Goal: Find specific page/section: Find specific page/section

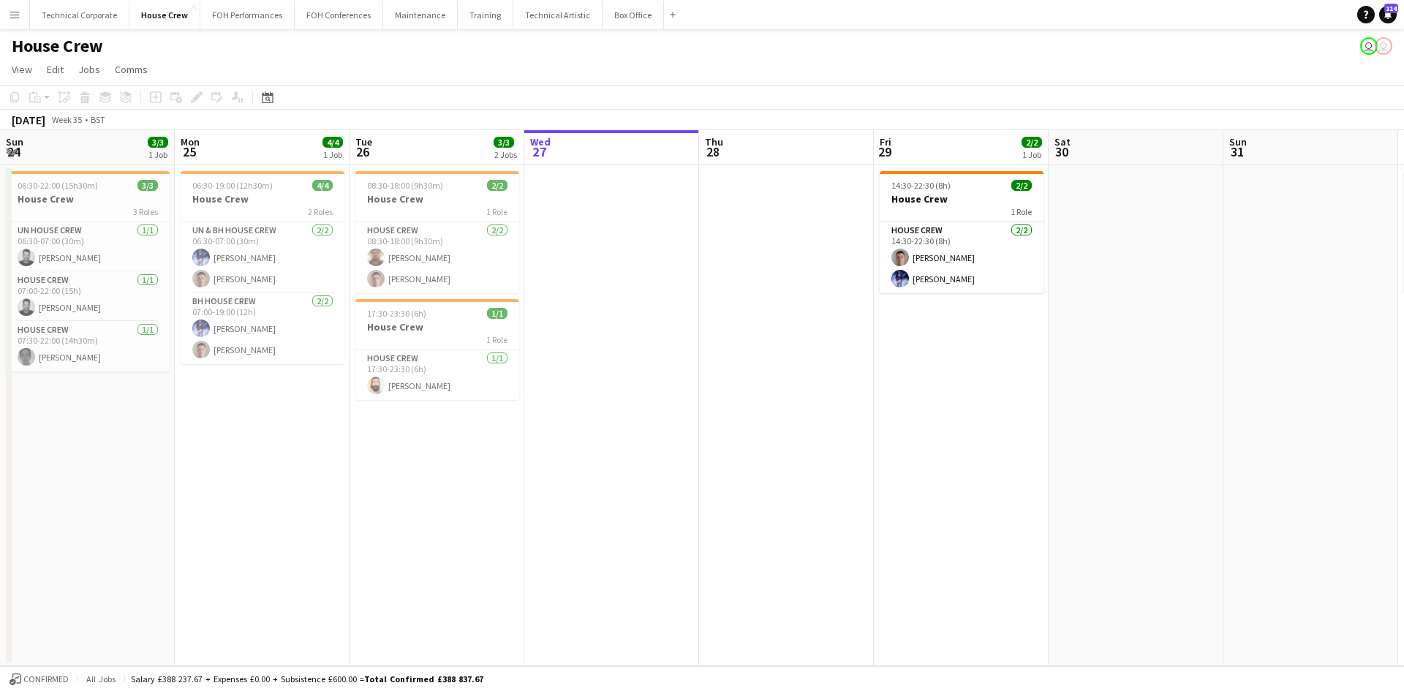
scroll to position [0, 349]
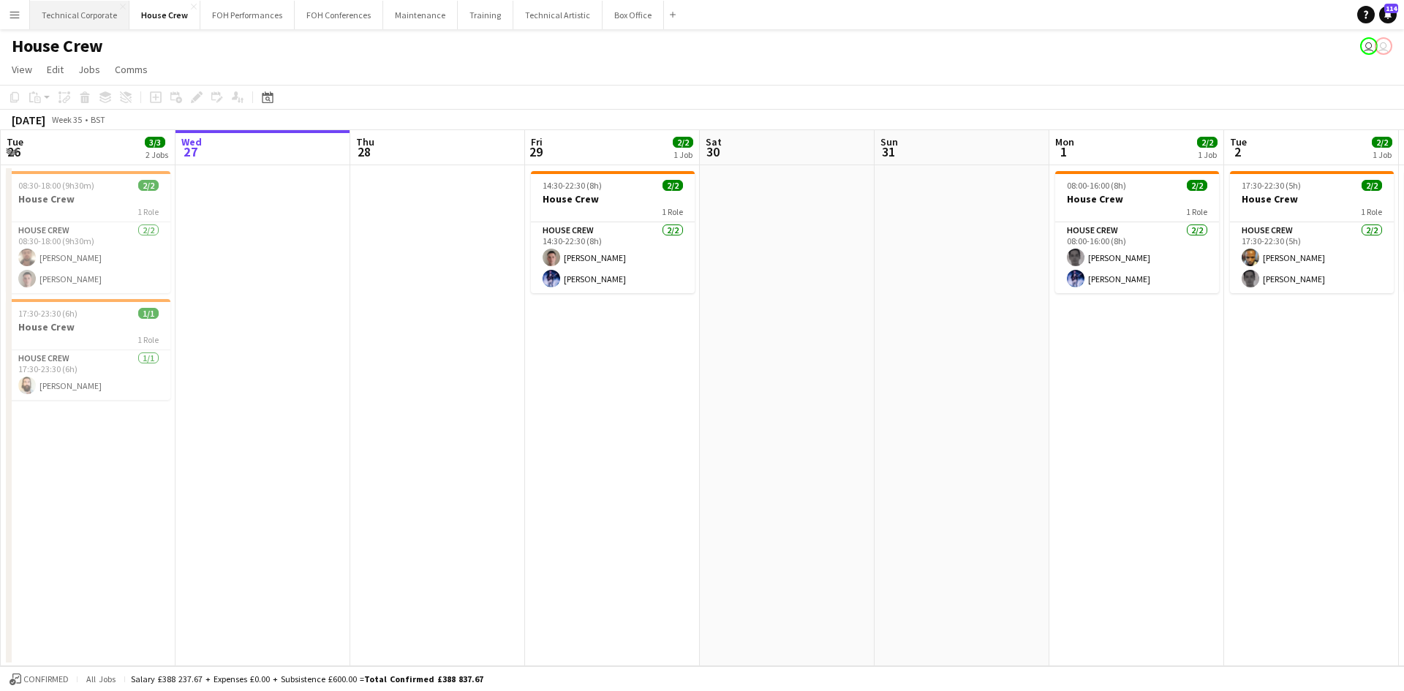
click at [61, 18] on button "Technical Corporate Close" at bounding box center [79, 15] width 99 height 29
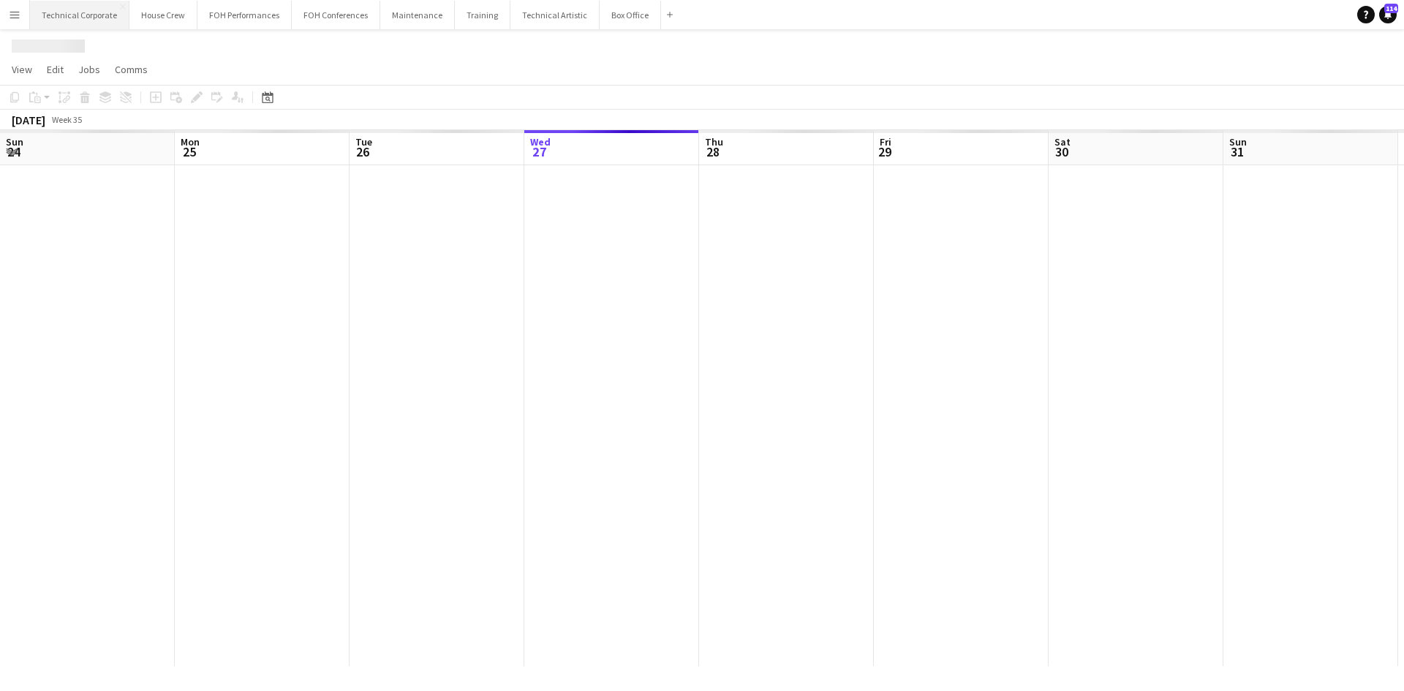
scroll to position [0, 350]
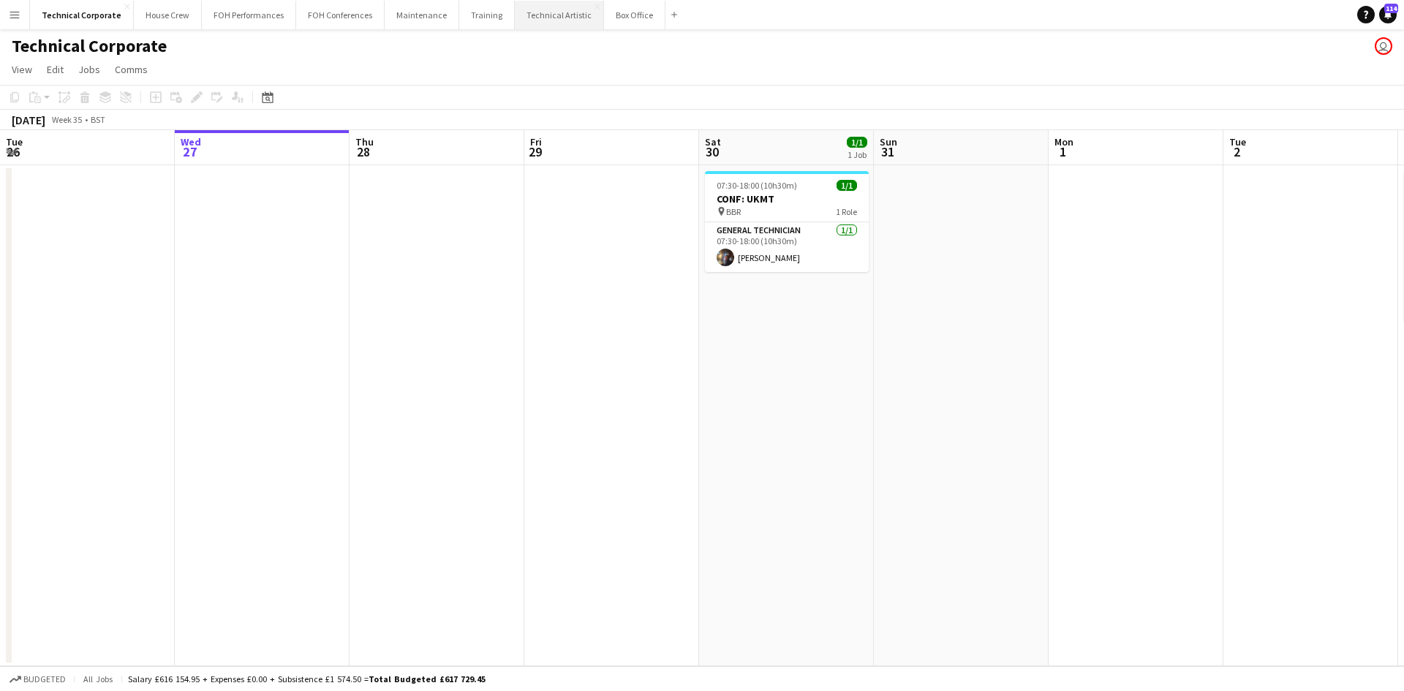
click at [545, 20] on button "Technical Artistic Close" at bounding box center [559, 15] width 89 height 29
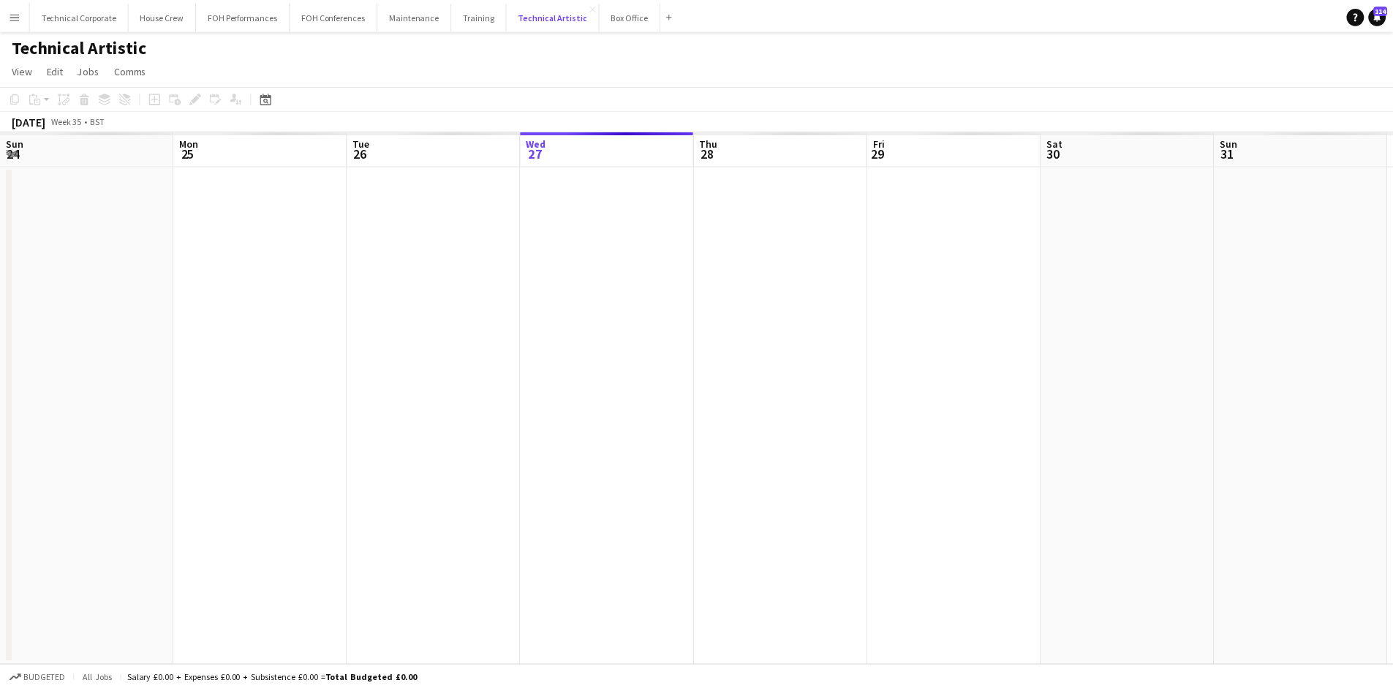
scroll to position [0, 350]
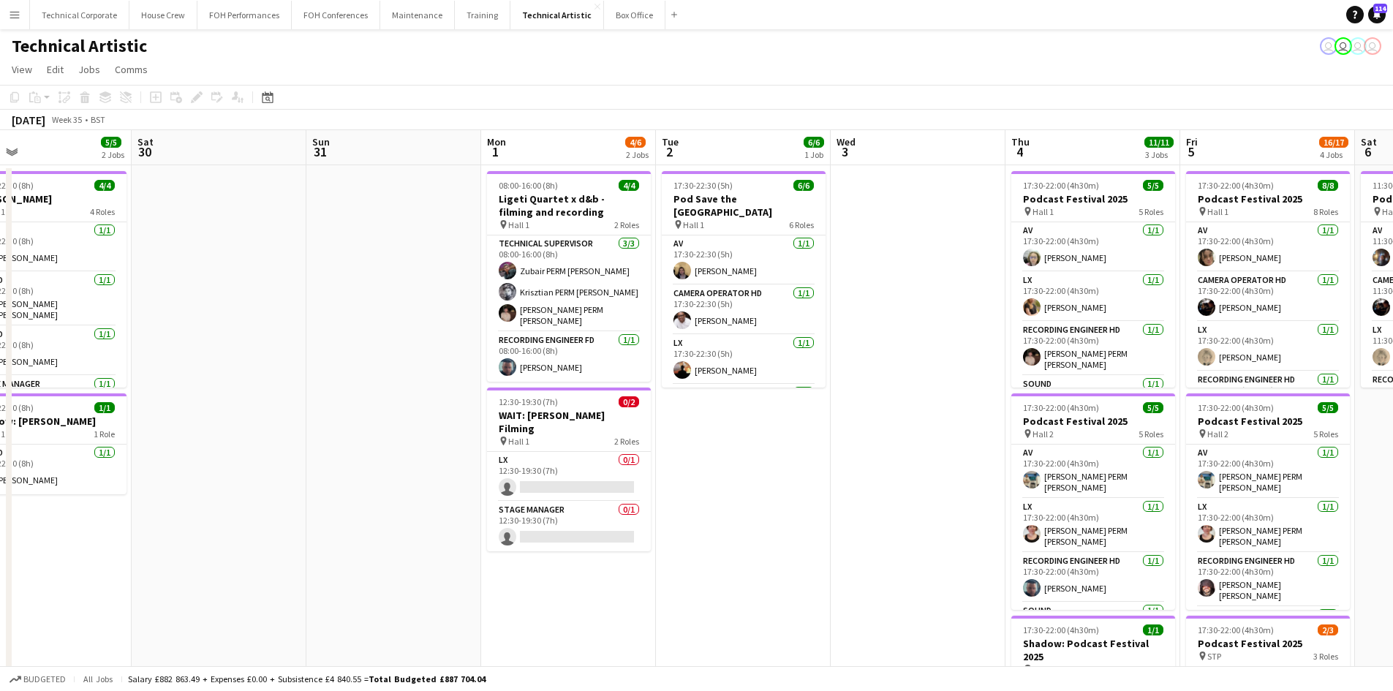
drag, startPoint x: 674, startPoint y: 475, endPoint x: 344, endPoint y: 425, distance: 333.6
click at [344, 426] on app-calendar-viewport "Tue 26 6/6 3 Jobs Wed 27 Thu 28 Fri 29 5/5 2 Jobs Sat 30 Sun 31 Mon 1 4/6 2 Job…" at bounding box center [696, 591] width 1393 height 922
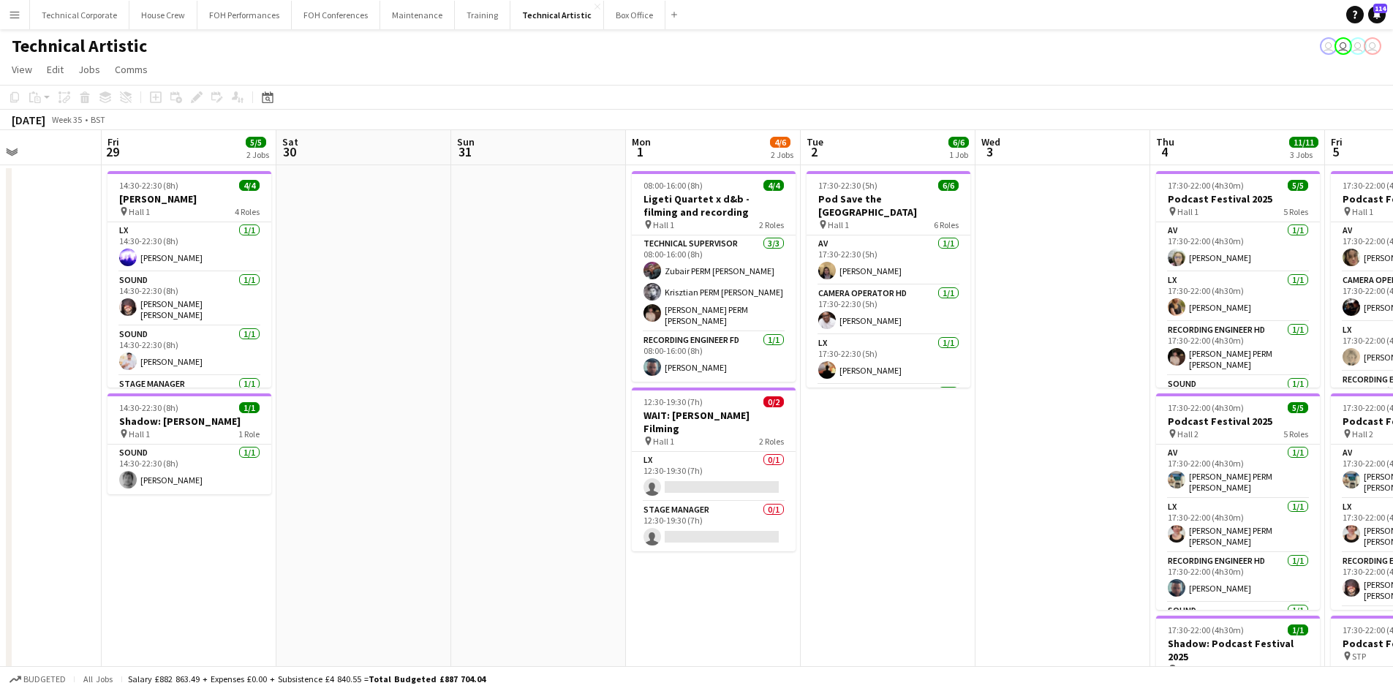
drag, startPoint x: 369, startPoint y: 246, endPoint x: 519, endPoint y: 198, distance: 156.6
click at [519, 198] on app-calendar-viewport "Tue 26 6/6 3 Jobs Wed 27 Thu 28 Fri 29 5/5 2 Jobs Sat 30 Sun 31 Mon 1 4/6 2 Job…" at bounding box center [696, 591] width 1393 height 922
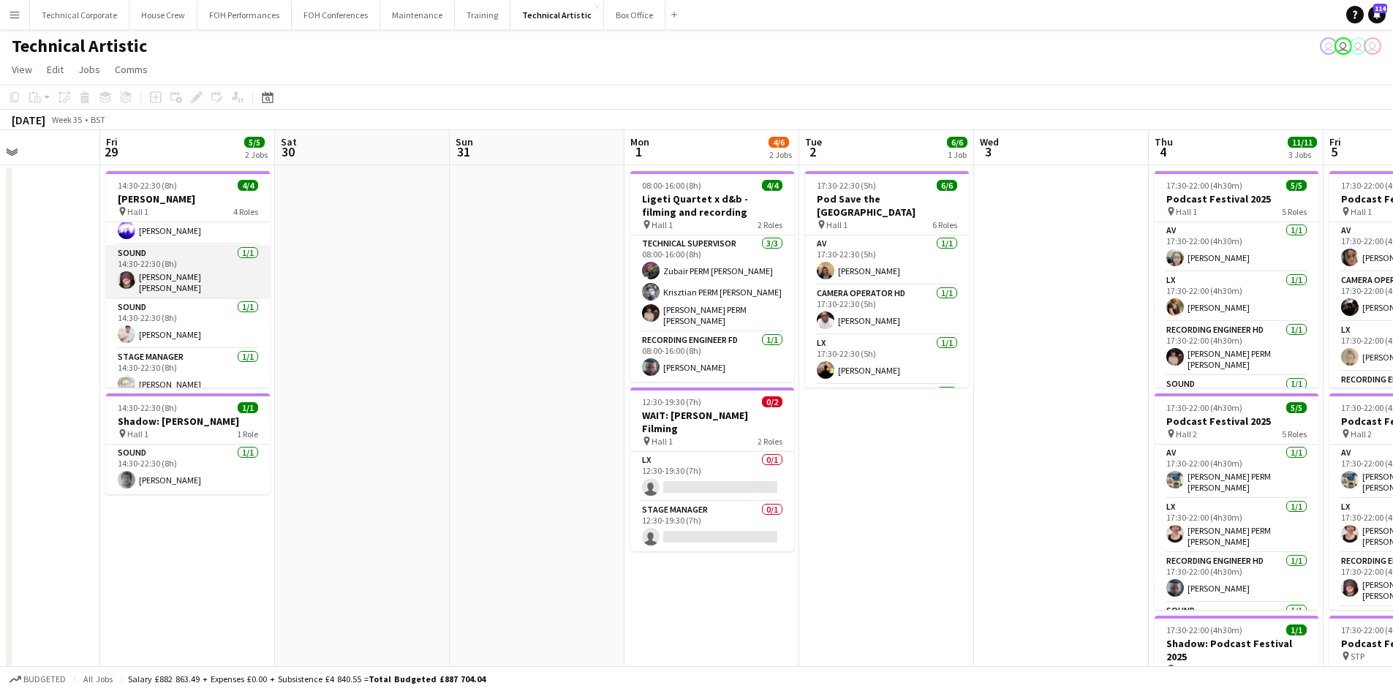
scroll to position [0, 0]
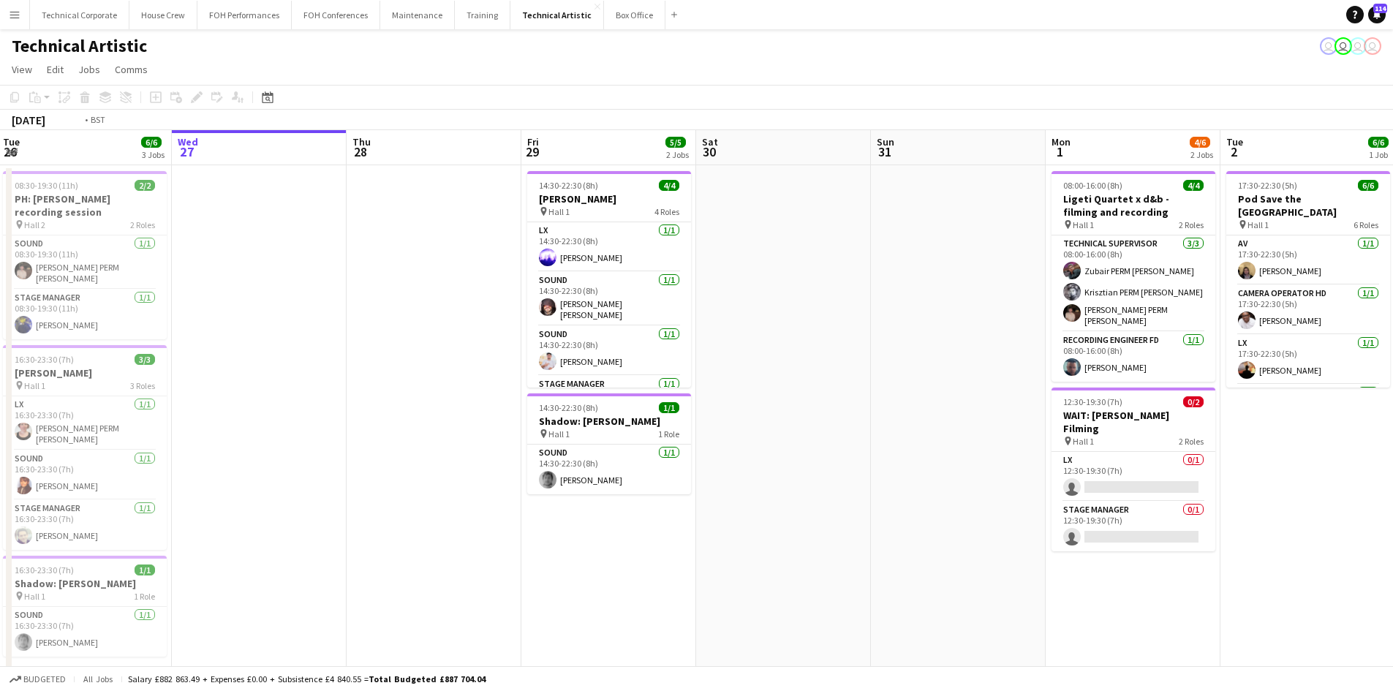
drag, startPoint x: 374, startPoint y: 269, endPoint x: 1145, endPoint y: 355, distance: 775.7
click at [1145, 355] on app-calendar-viewport "Sun 24 4/4 1 Job Mon 25 4/4 1 Job Tue 26 6/6 3 Jobs Wed 27 Thu 28 Fri 29 5/5 2 …" at bounding box center [696, 591] width 1393 height 922
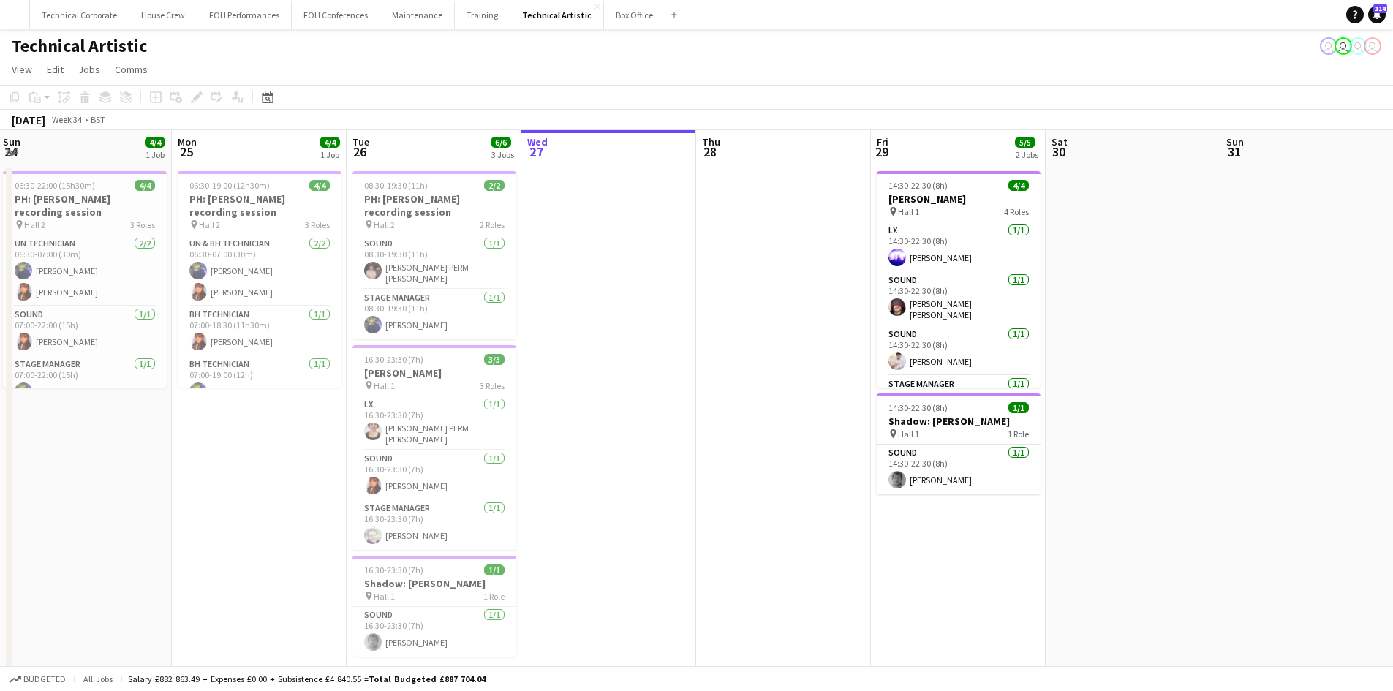
click at [618, 358] on app-date-cell at bounding box center [609, 608] width 175 height 886
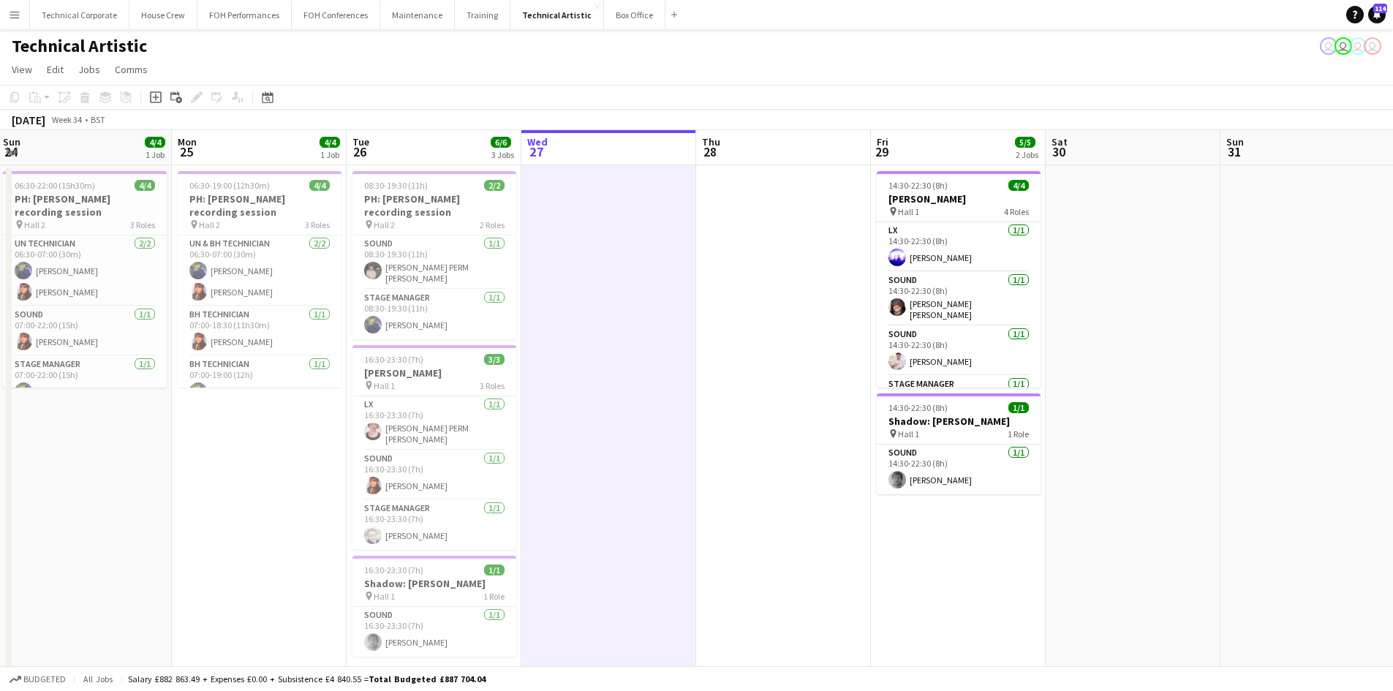
click at [611, 362] on app-date-cell at bounding box center [609, 608] width 175 height 886
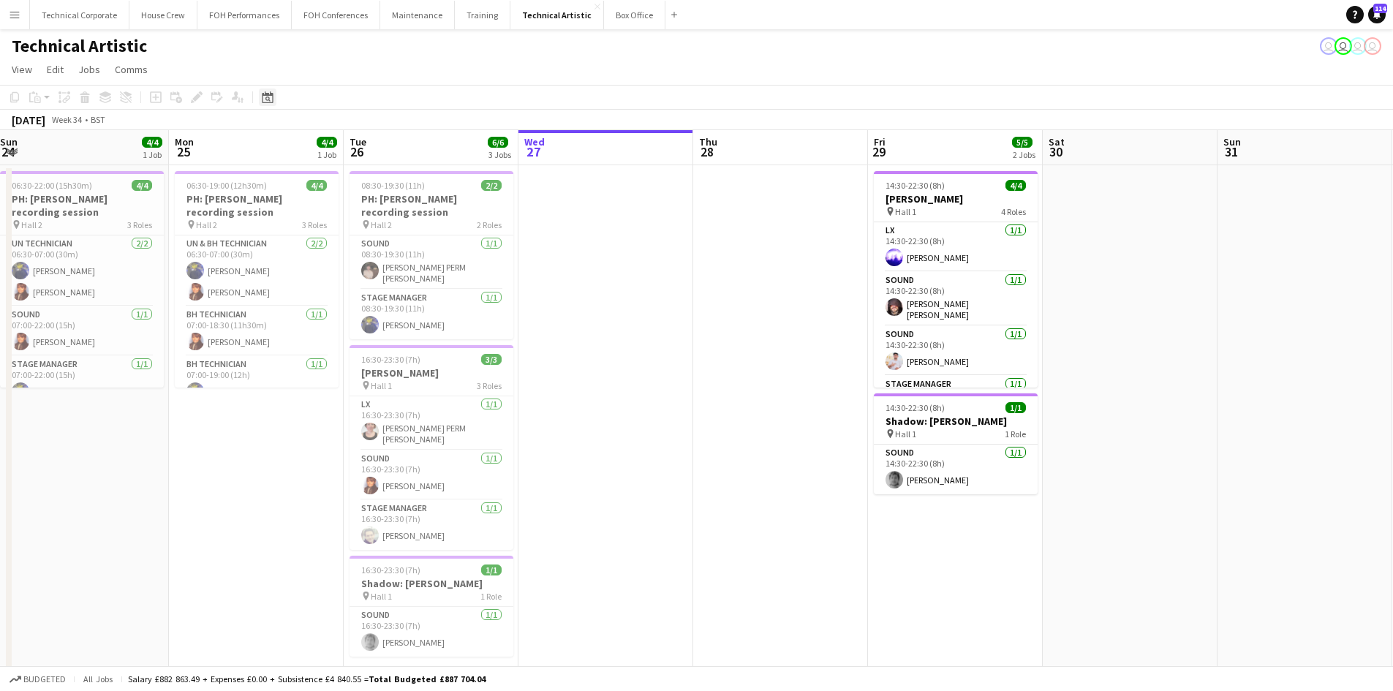
click at [265, 93] on icon "Date picker" at bounding box center [268, 97] width 12 height 12
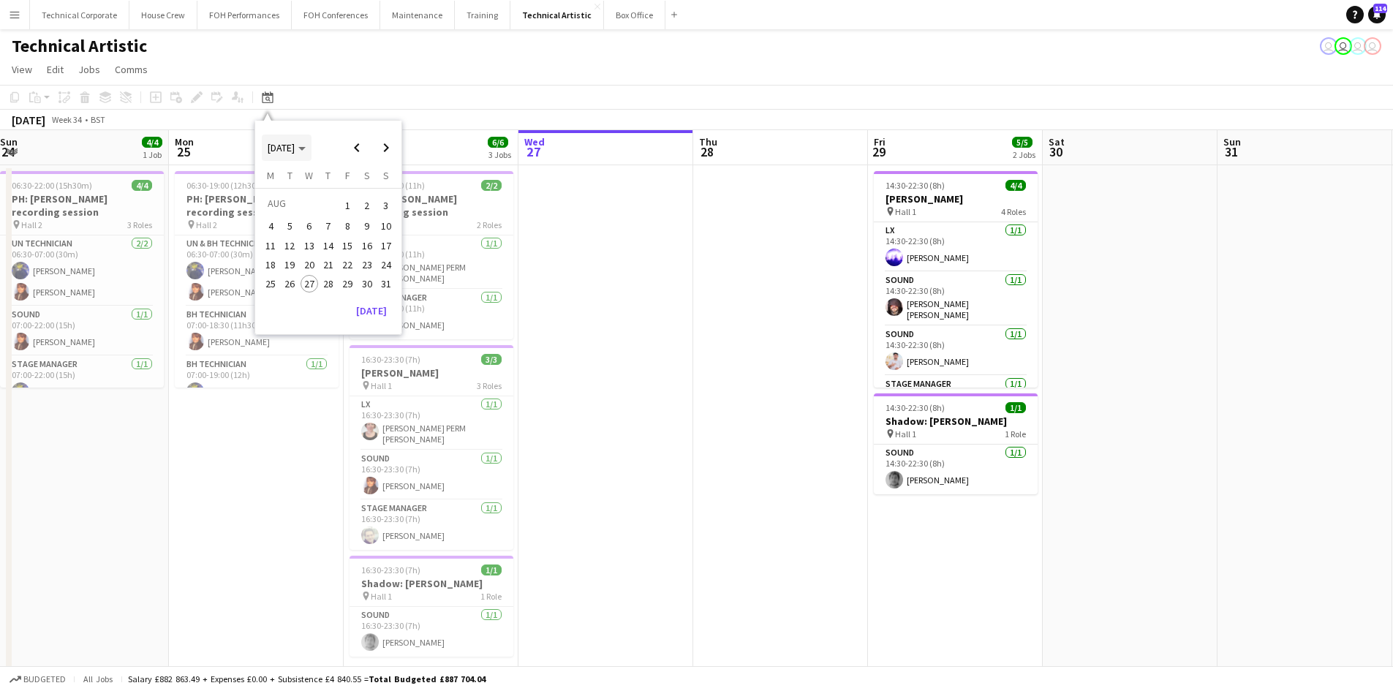
click at [295, 143] on span "[DATE]" at bounding box center [281, 147] width 27 height 13
click at [302, 223] on span "2025" at bounding box center [311, 223] width 30 height 18
click at [279, 217] on span "MAY" at bounding box center [278, 223] width 30 height 18
click at [361, 265] on span "24" at bounding box center [367, 265] width 18 height 18
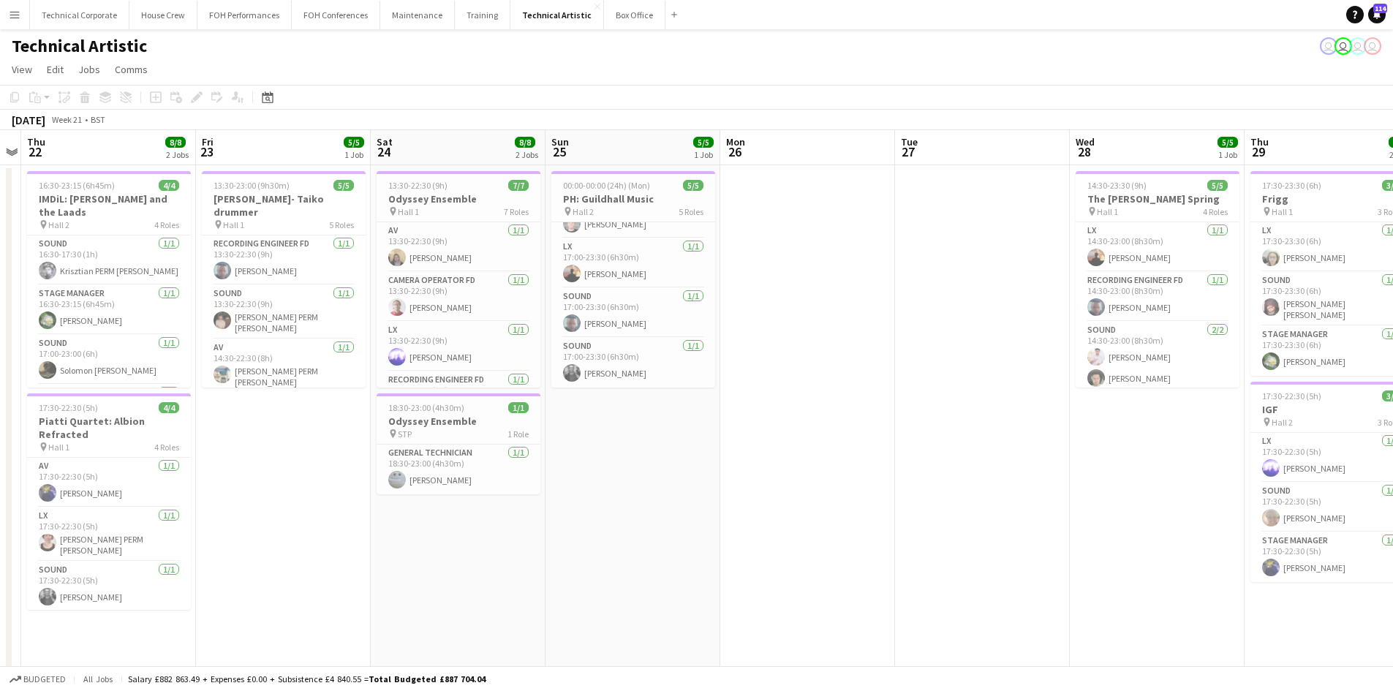
scroll to position [0, 0]
click at [633, 582] on app-date-cell "00:00-00:00 (24h) (Mon) 5/5 PH: Guildhall Music pin Hall 2 5 Roles UN Technicia…" at bounding box center [633, 608] width 175 height 886
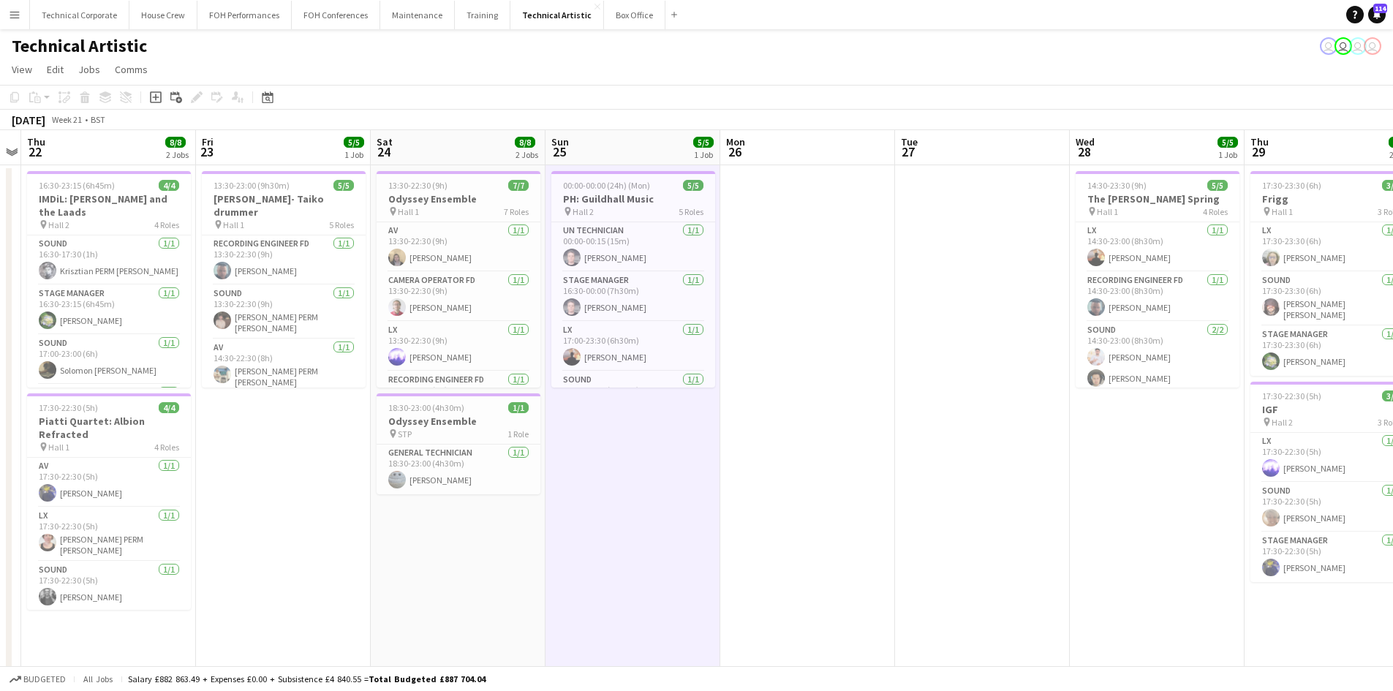
click at [633, 583] on app-date-cell "00:00-00:00 (24h) (Mon) 5/5 PH: Guildhall Music pin Hall 2 5 Roles UN Technicia…" at bounding box center [633, 608] width 175 height 886
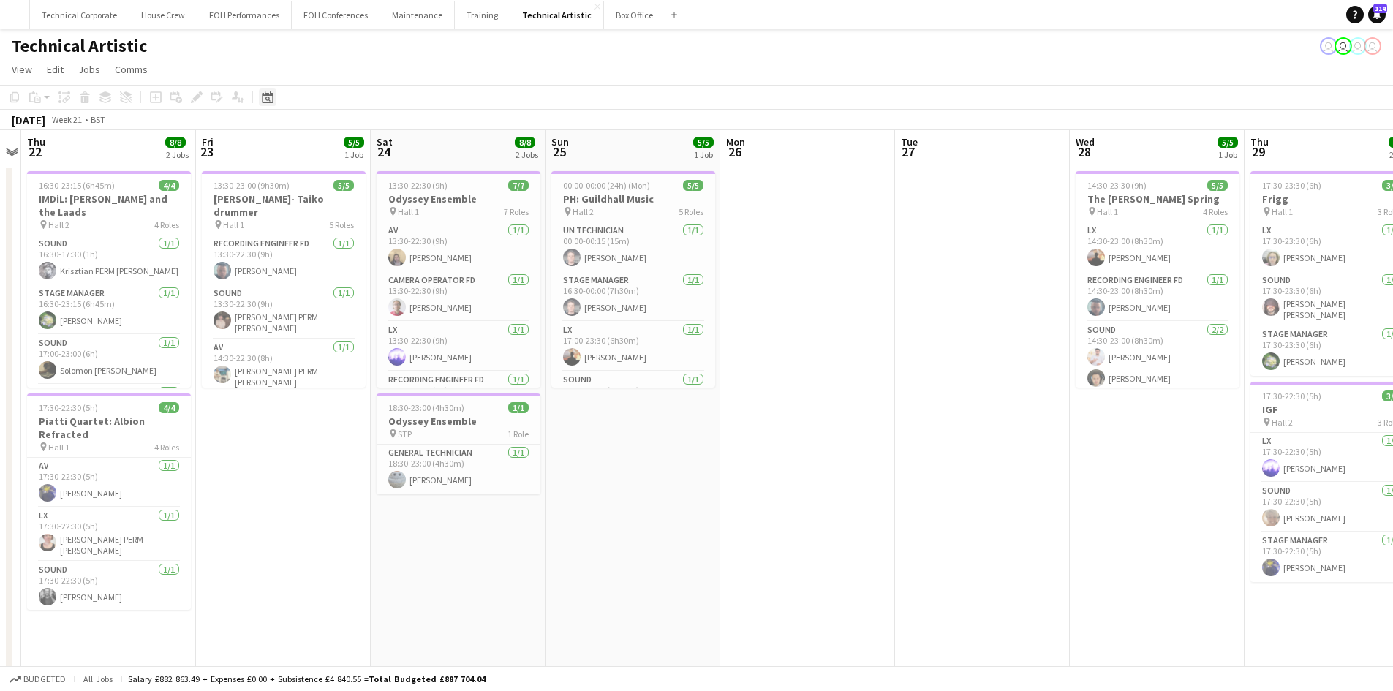
click at [267, 96] on icon at bounding box center [267, 97] width 11 height 12
click at [374, 315] on button "[DATE]" at bounding box center [371, 310] width 42 height 23
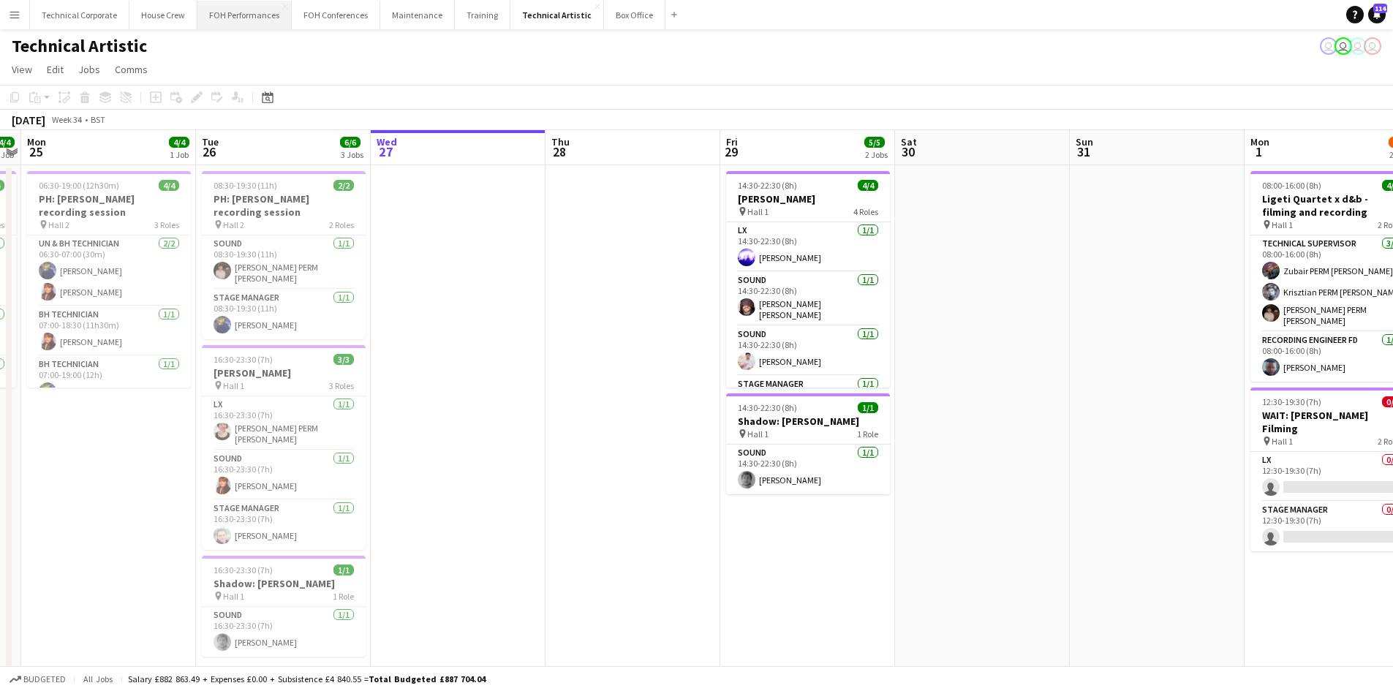
click at [241, 18] on button "FOH Performances Close" at bounding box center [244, 15] width 94 height 29
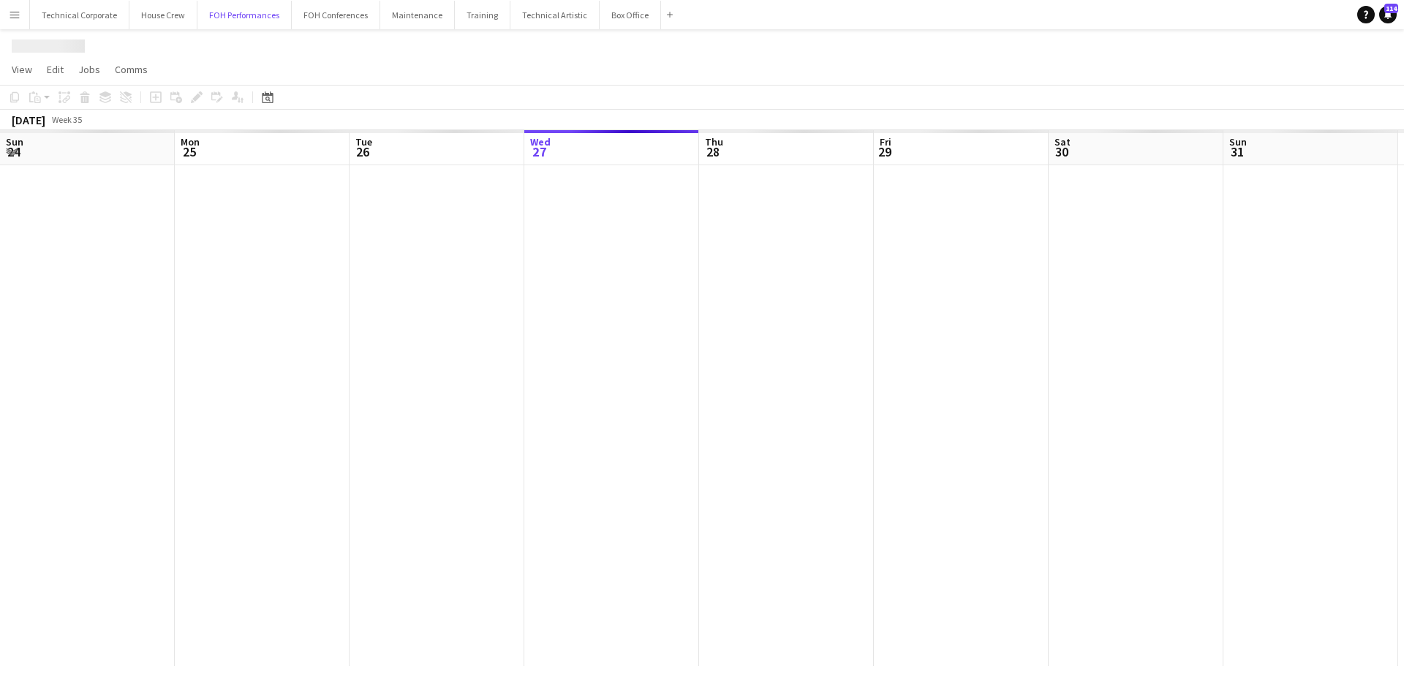
scroll to position [0, 350]
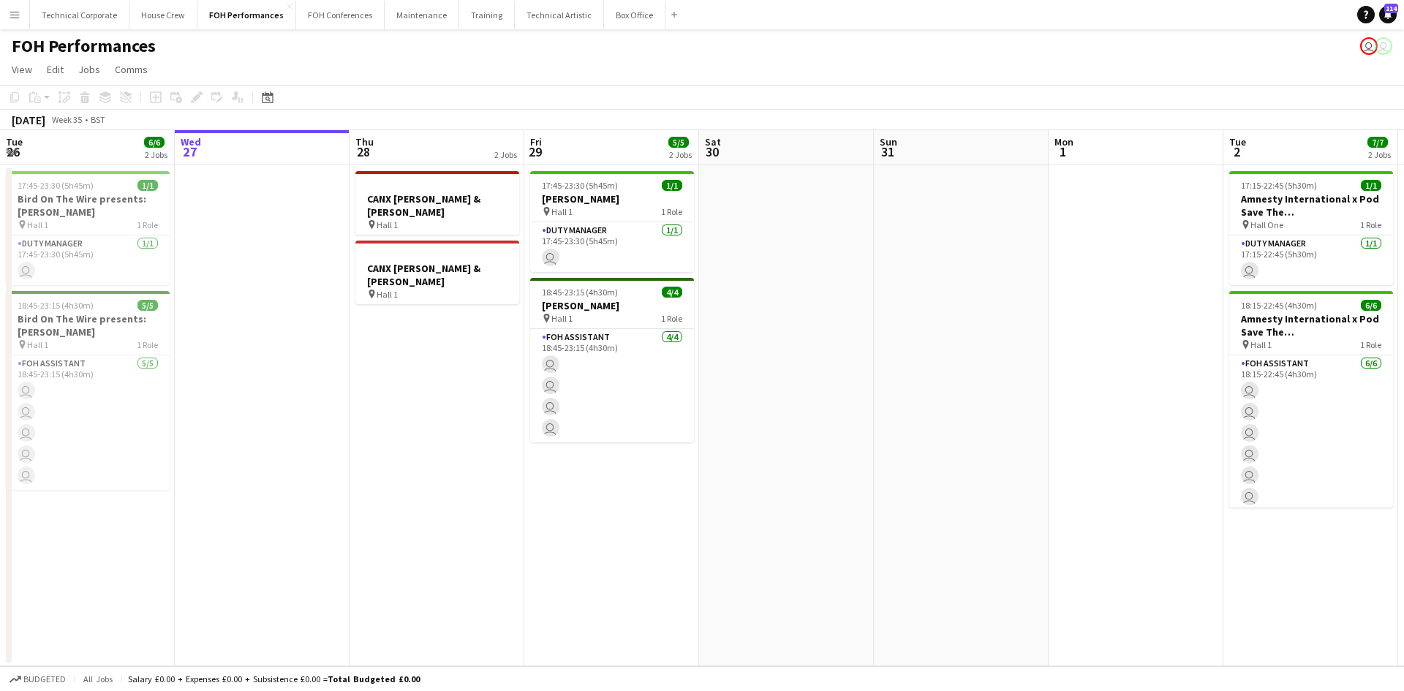
click at [258, 103] on div "Date picker [DATE] [DATE] [DATE] M [DATE] T [DATE] W [DATE] T [DATE] F [DATE] S…" at bounding box center [262, 98] width 33 height 18
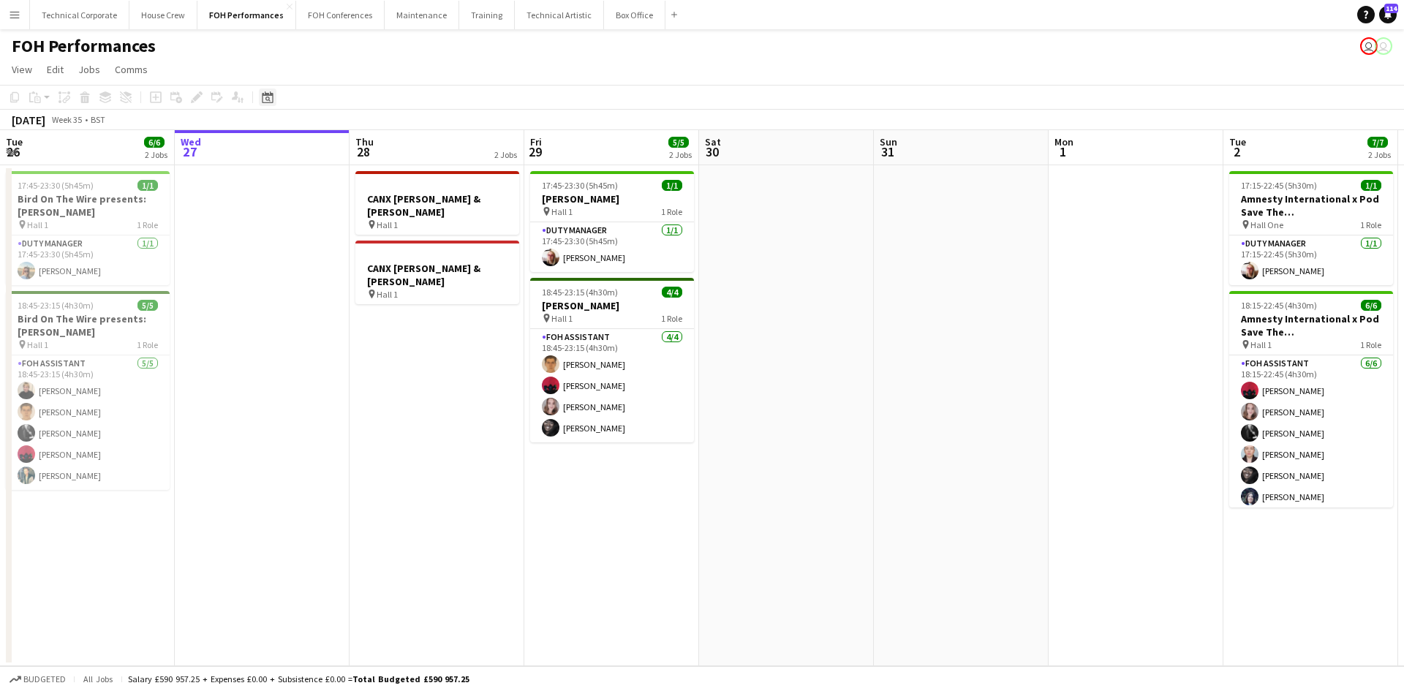
click at [263, 101] on icon "Date picker" at bounding box center [268, 97] width 12 height 12
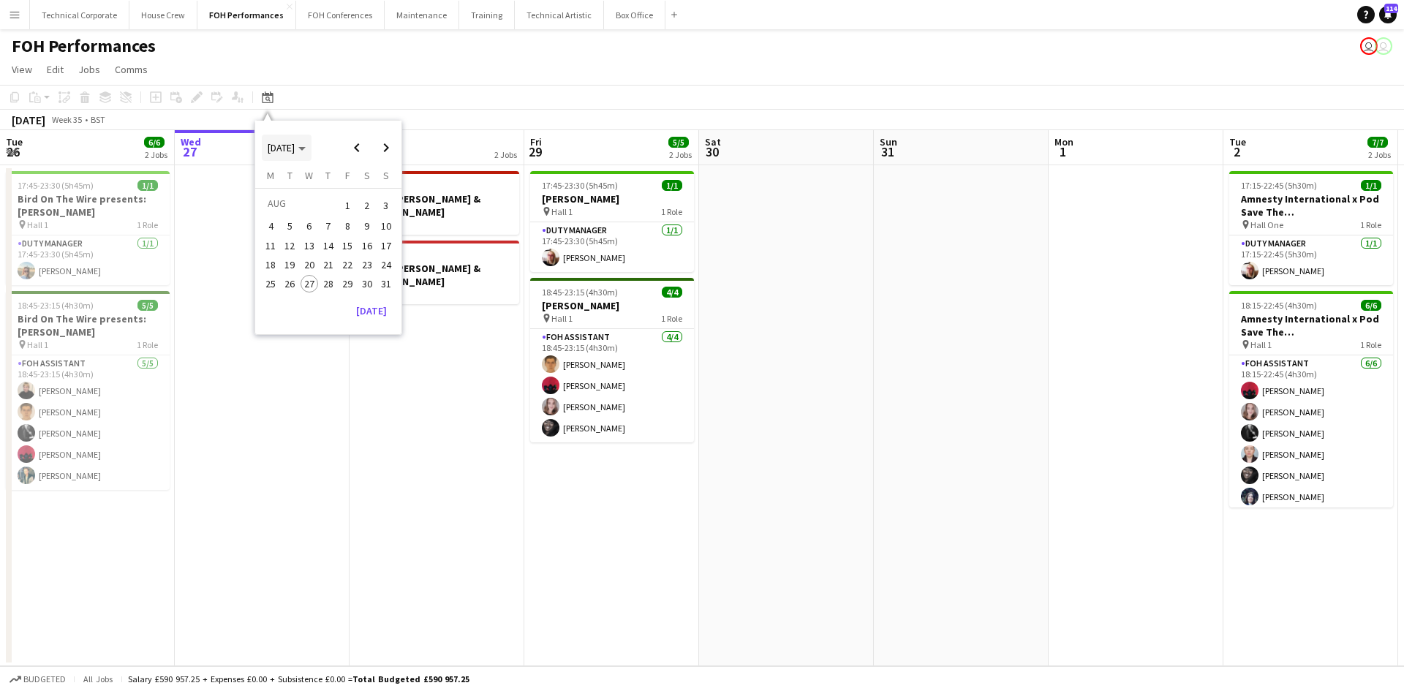
click at [295, 148] on span "[DATE]" at bounding box center [281, 147] width 27 height 13
click at [297, 221] on span "2025" at bounding box center [311, 223] width 30 height 18
click at [281, 220] on span "MAY" at bounding box center [278, 223] width 30 height 18
click at [380, 264] on span "25" at bounding box center [386, 265] width 18 height 18
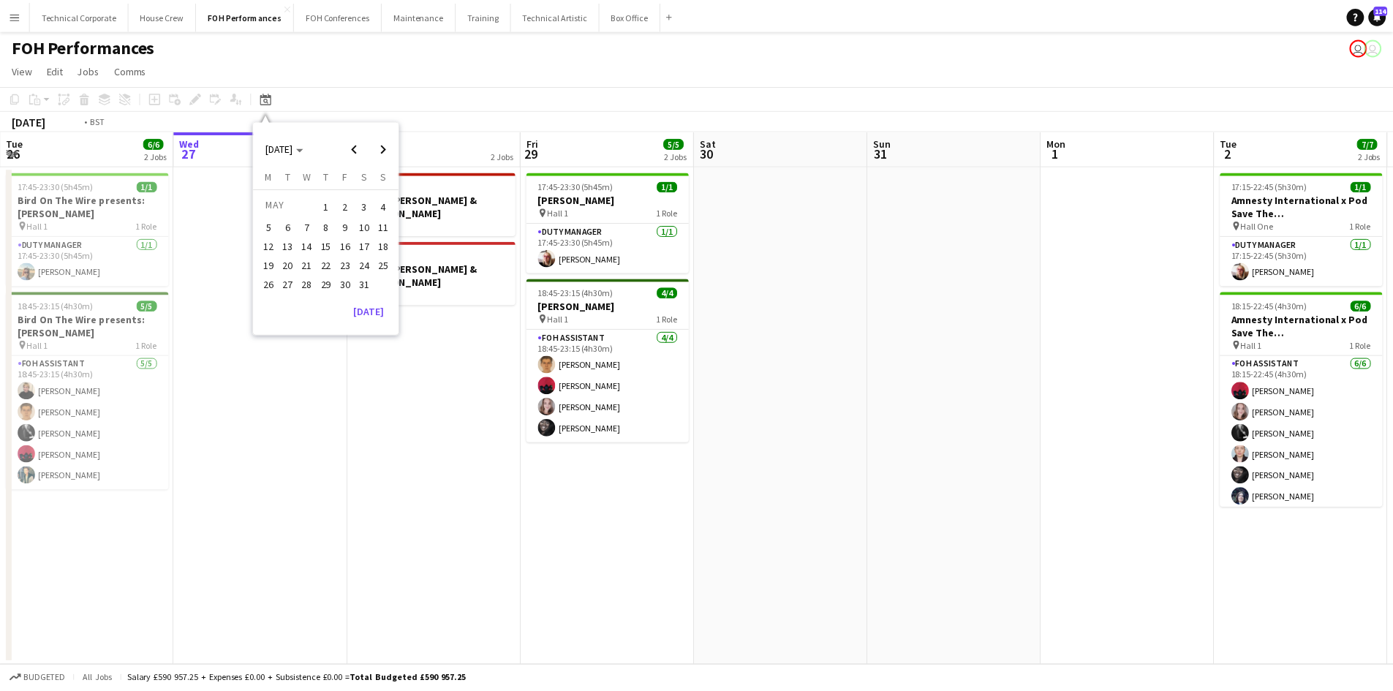
scroll to position [0, 503]
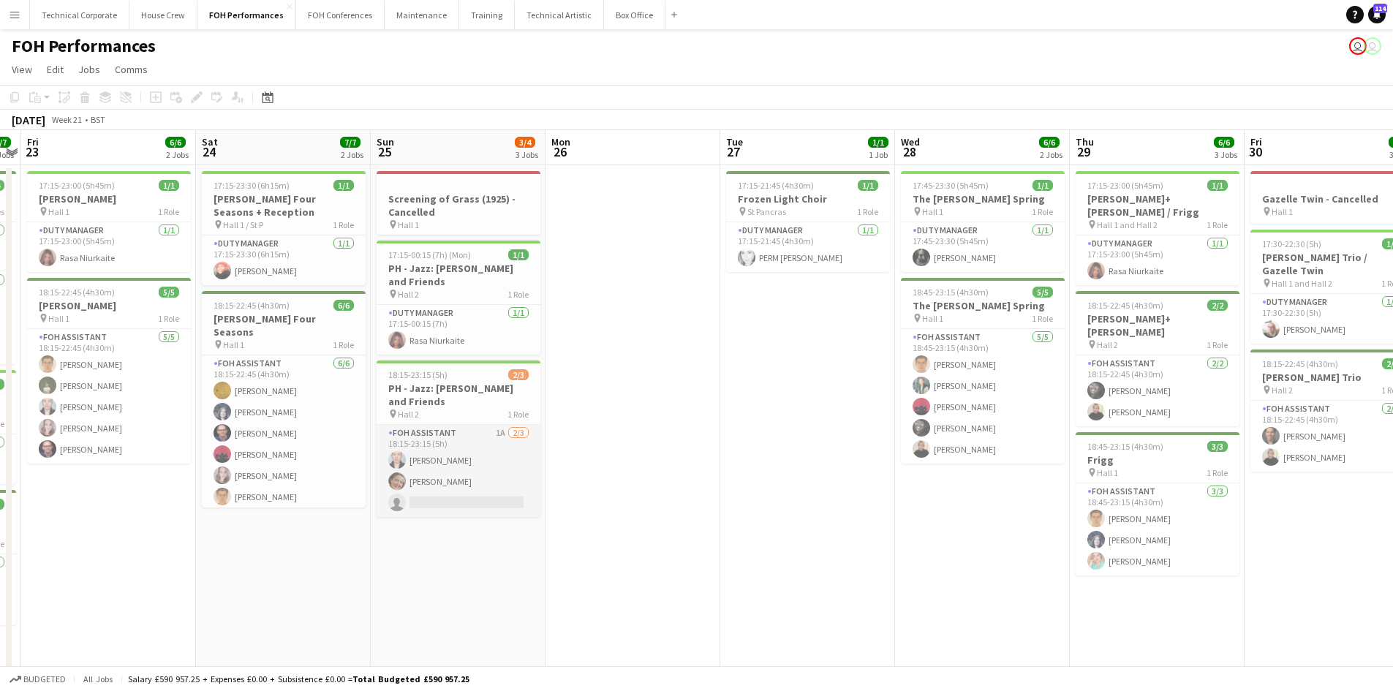
click at [494, 467] on app-card-role "FOH Assistant 1A [DATE] 18:15-23:15 (5h) [PERSON_NAME] [PERSON_NAME] single-neu…" at bounding box center [459, 471] width 164 height 92
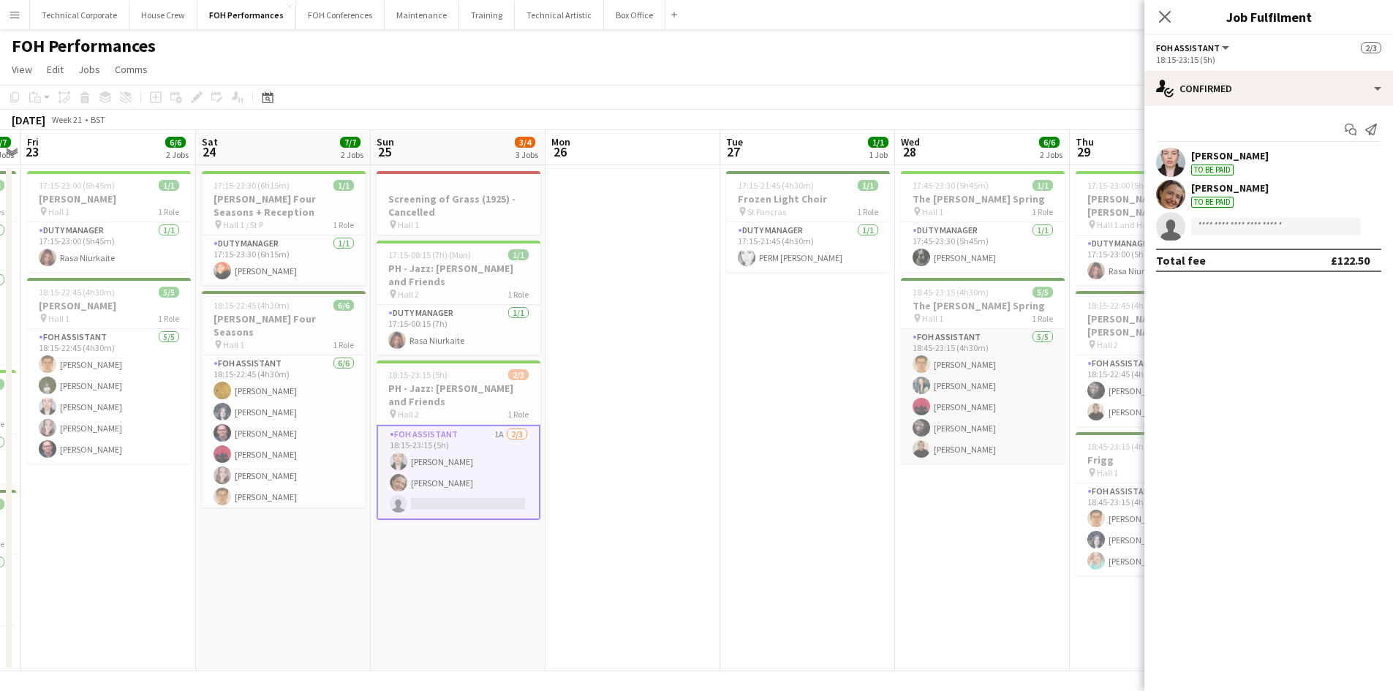
click at [1001, 416] on app-card-role "FOH Assistant [DATE] 18:45-23:15 (4h30m) [PERSON_NAME] [PERSON_NAME] [PERSON_NA…" at bounding box center [983, 396] width 164 height 135
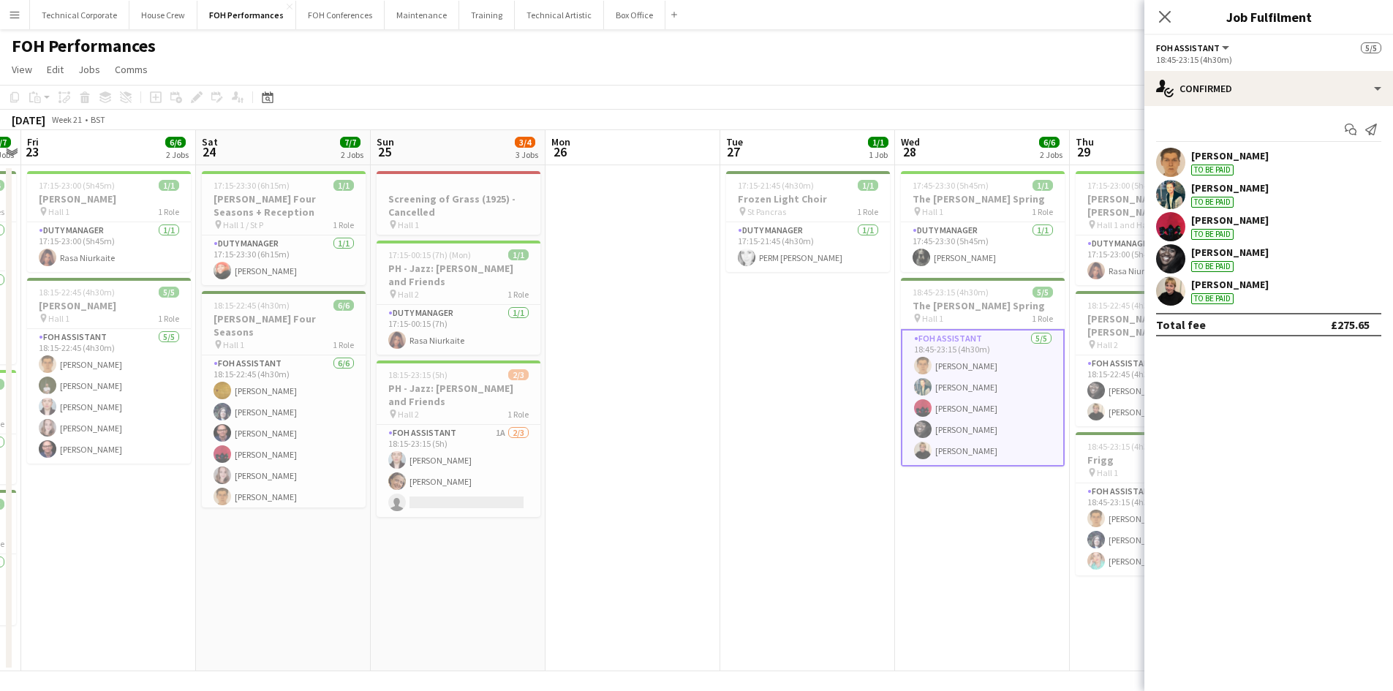
click at [743, 533] on app-date-cell "17:15-21:45 (4h30m) 1/1 Frozen Light Choir pin St Pancras 1 Role Duty Manager […" at bounding box center [807, 418] width 175 height 506
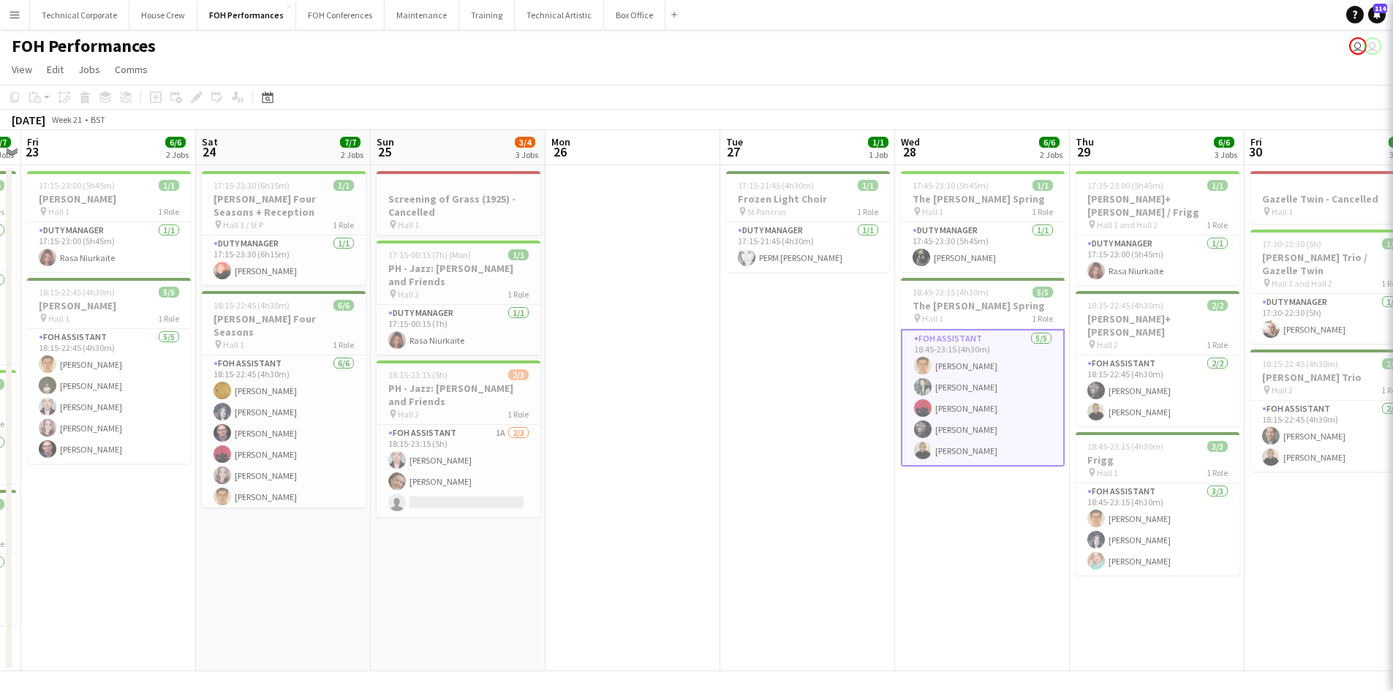
scroll to position [0, 504]
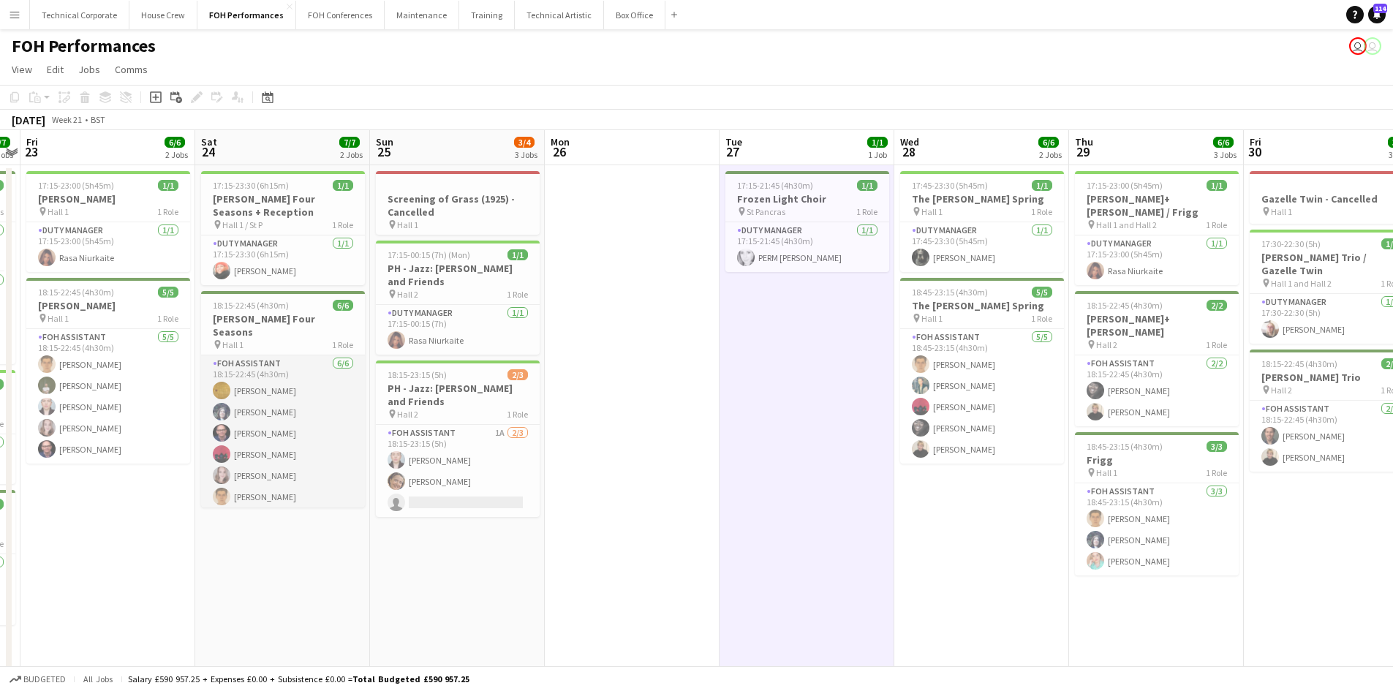
click at [255, 421] on app-card-role "FOH Assistant [DATE] 18:15-22:45 (4h30m) [PERSON_NAME] [PERSON_NAME] [PERSON_NA…" at bounding box center [283, 433] width 164 height 156
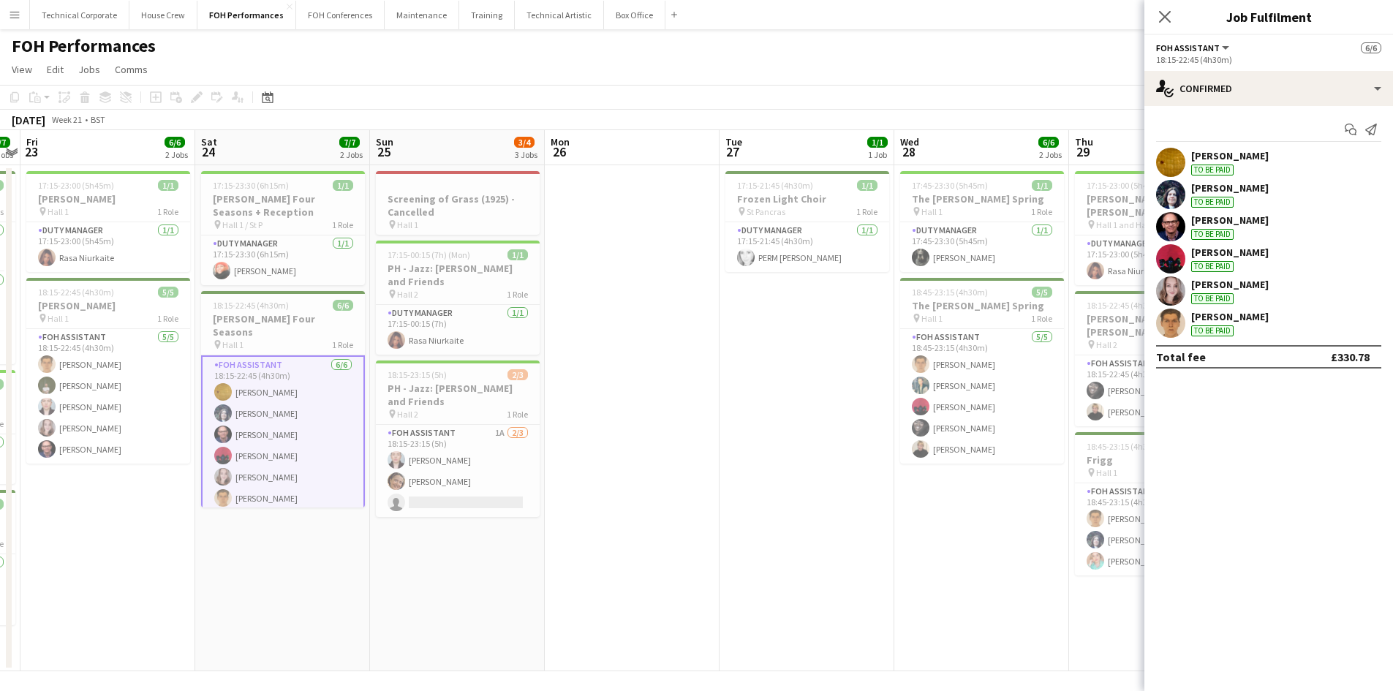
click at [596, 454] on app-date-cell at bounding box center [632, 418] width 175 height 506
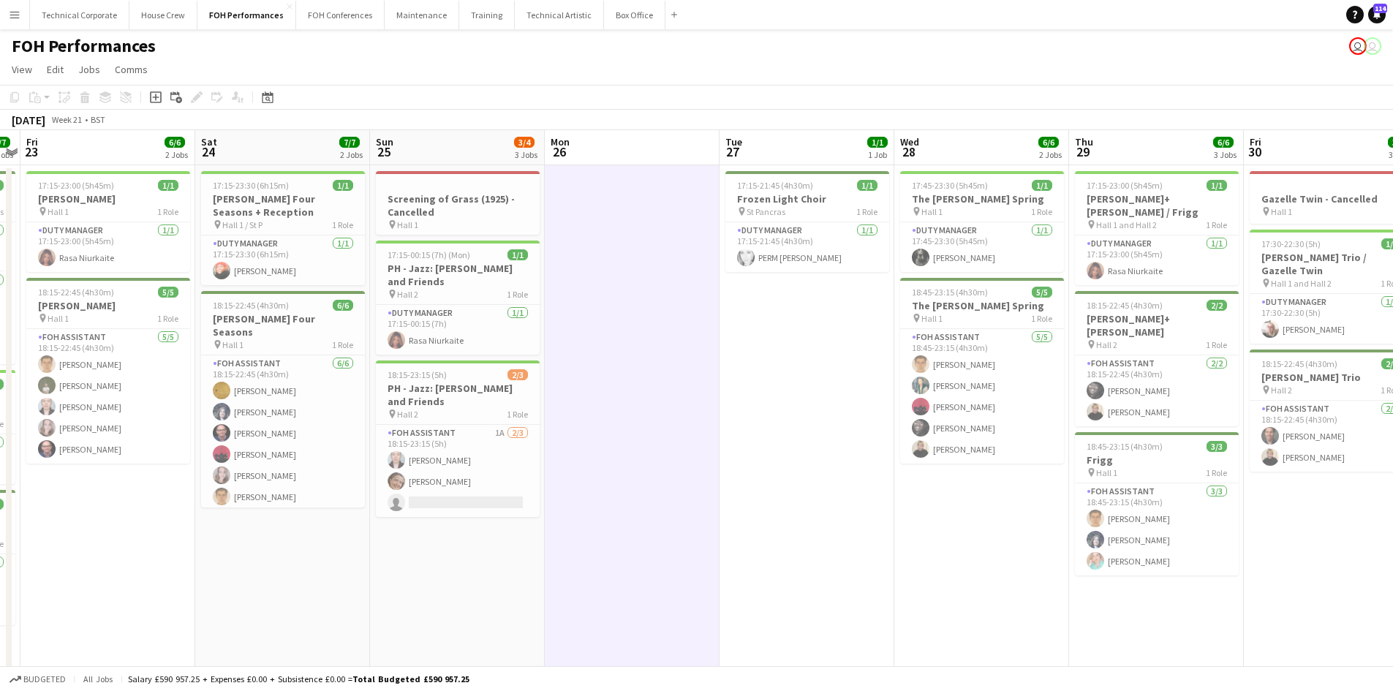
click at [690, 388] on app-date-cell at bounding box center [632, 418] width 175 height 506
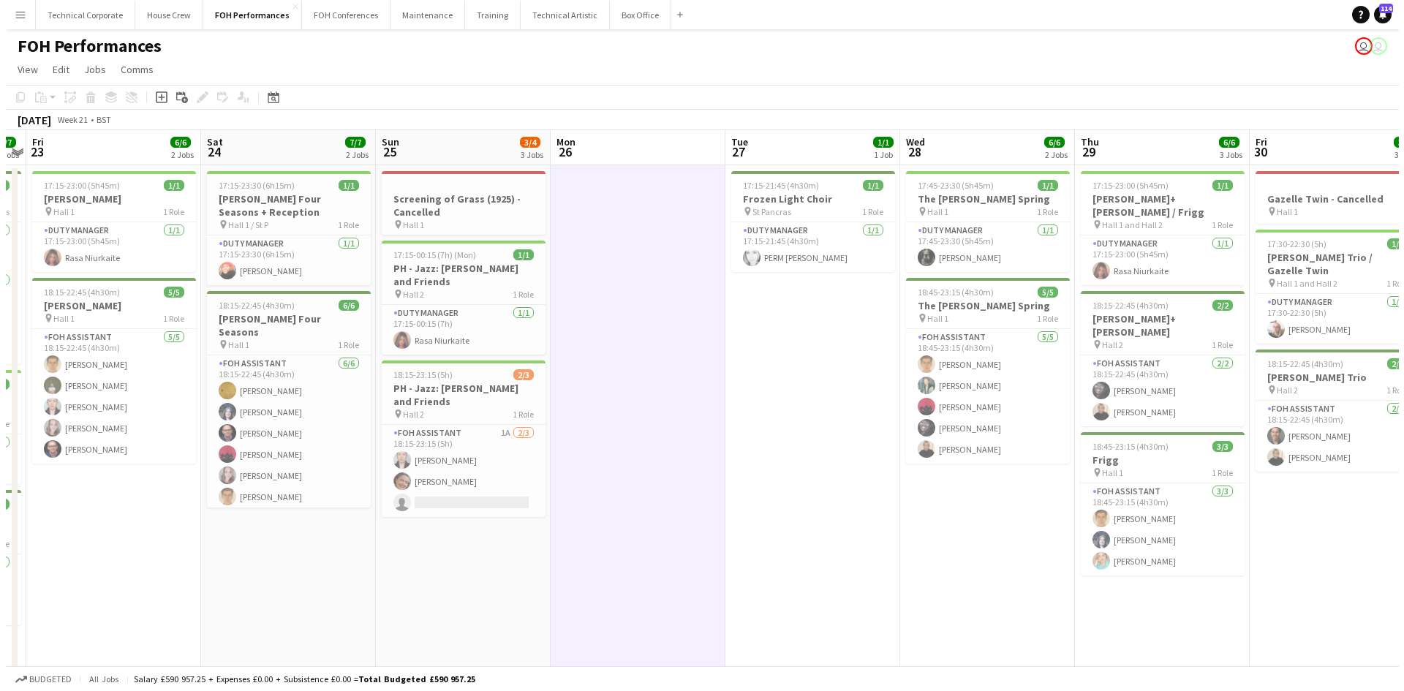
scroll to position [0, 502]
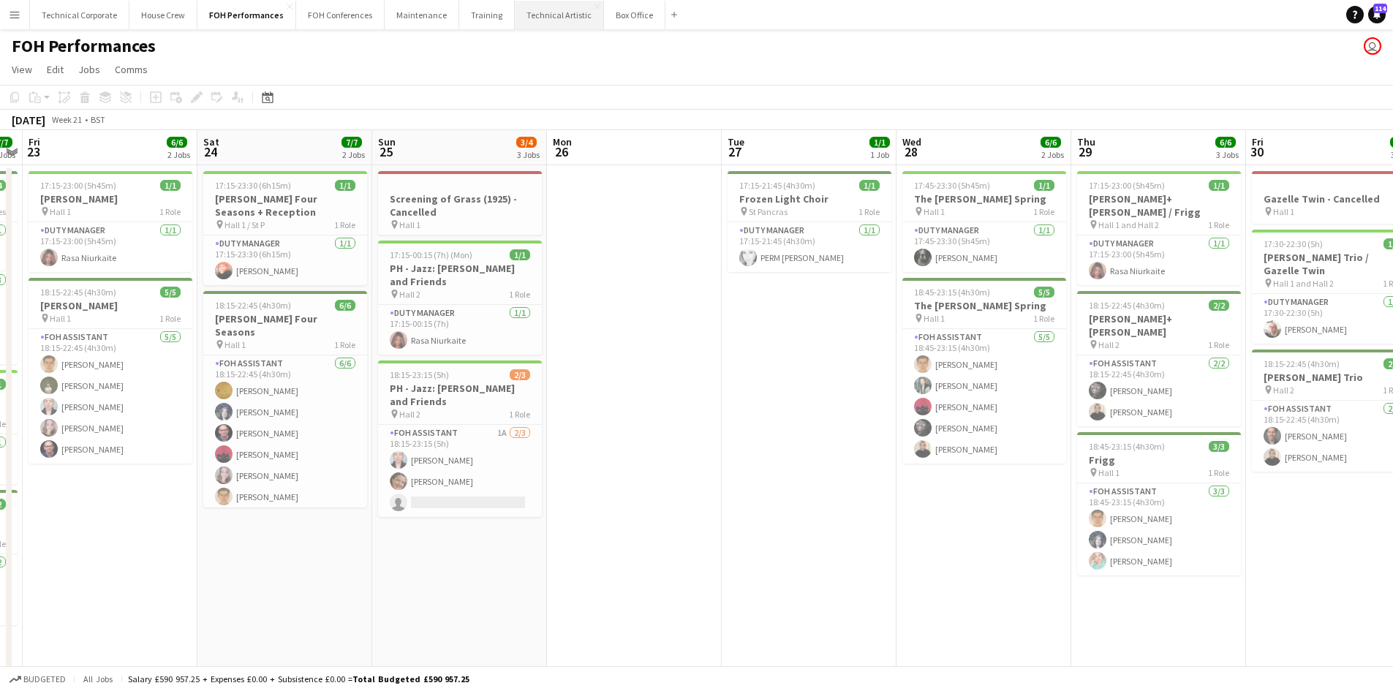
click at [549, 13] on button "Technical Artistic Close" at bounding box center [559, 15] width 89 height 29
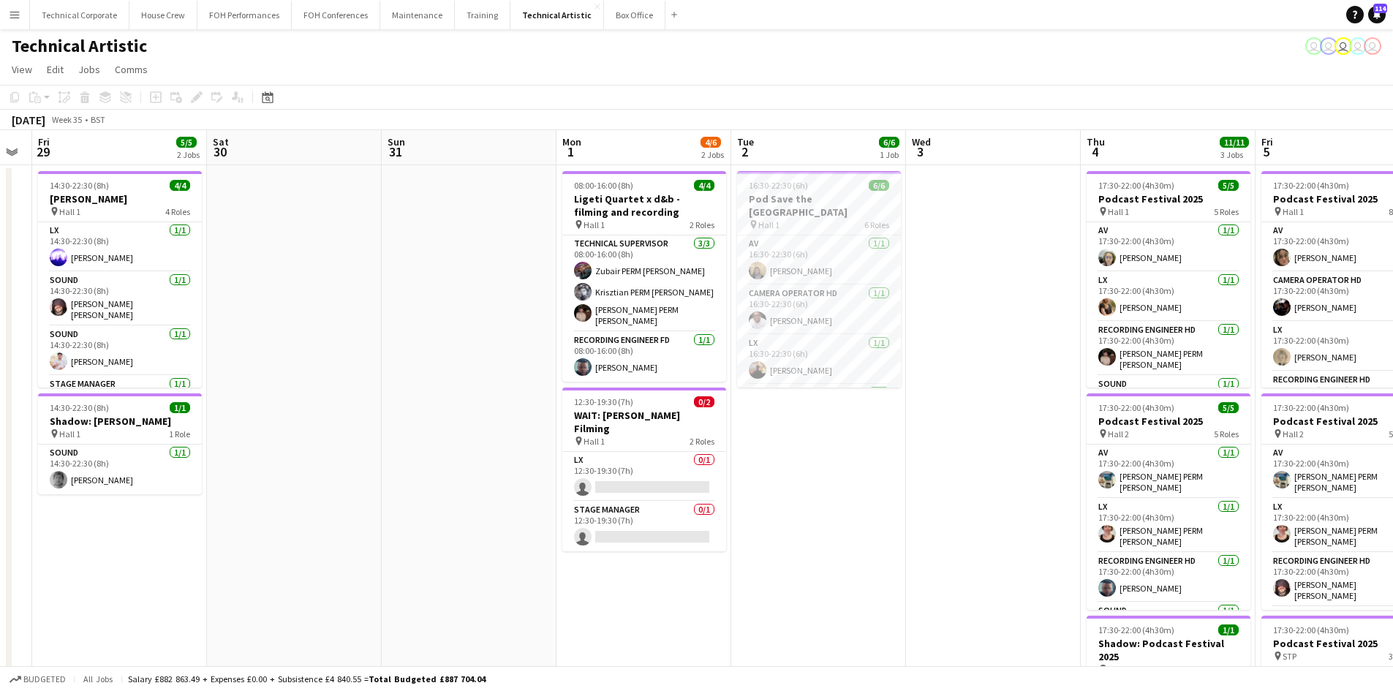
drag, startPoint x: 957, startPoint y: 545, endPoint x: 57, endPoint y: 455, distance: 904.9
click at [57, 455] on app-calendar-viewport "Mon 25 4/4 1 Job Tue 26 6/6 3 Jobs Wed 27 Thu 28 Fri 29 5/5 2 Jobs Sat 30 Sun 3…" at bounding box center [696, 555] width 1393 height 851
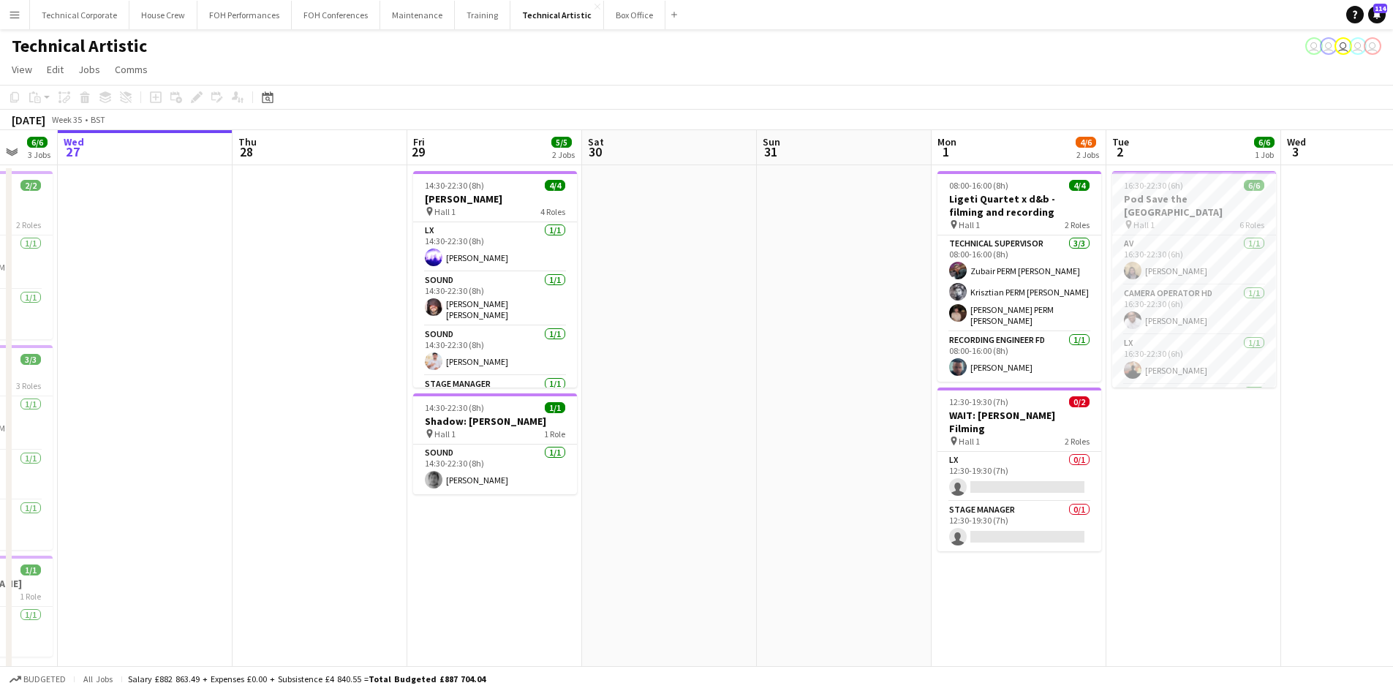
scroll to position [0, 402]
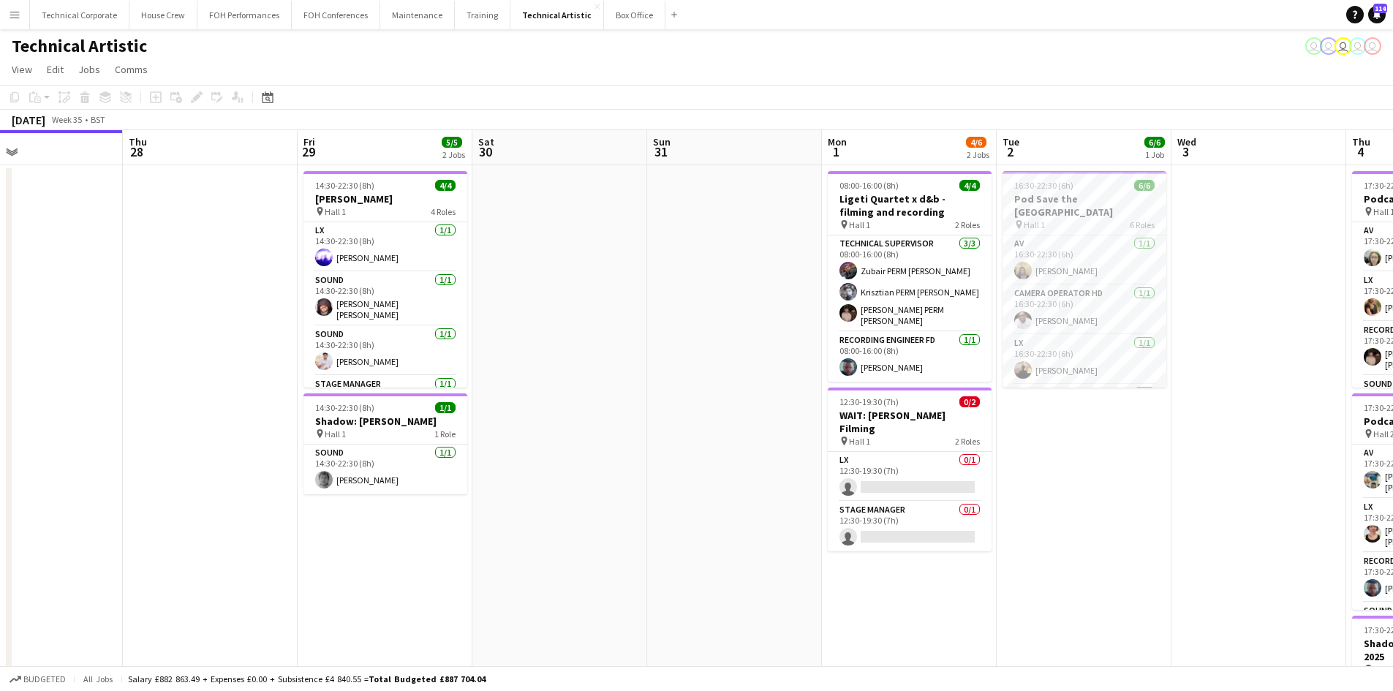
drag, startPoint x: 121, startPoint y: 342, endPoint x: 794, endPoint y: 388, distance: 675.2
click at [794, 388] on app-calendar-viewport "Mon 25 4/4 1 Job Tue 26 6/6 3 Jobs Wed 27 Thu 28 Fri 29 5/5 2 Jobs Sat 30 Sun 3…" at bounding box center [696, 591] width 1393 height 922
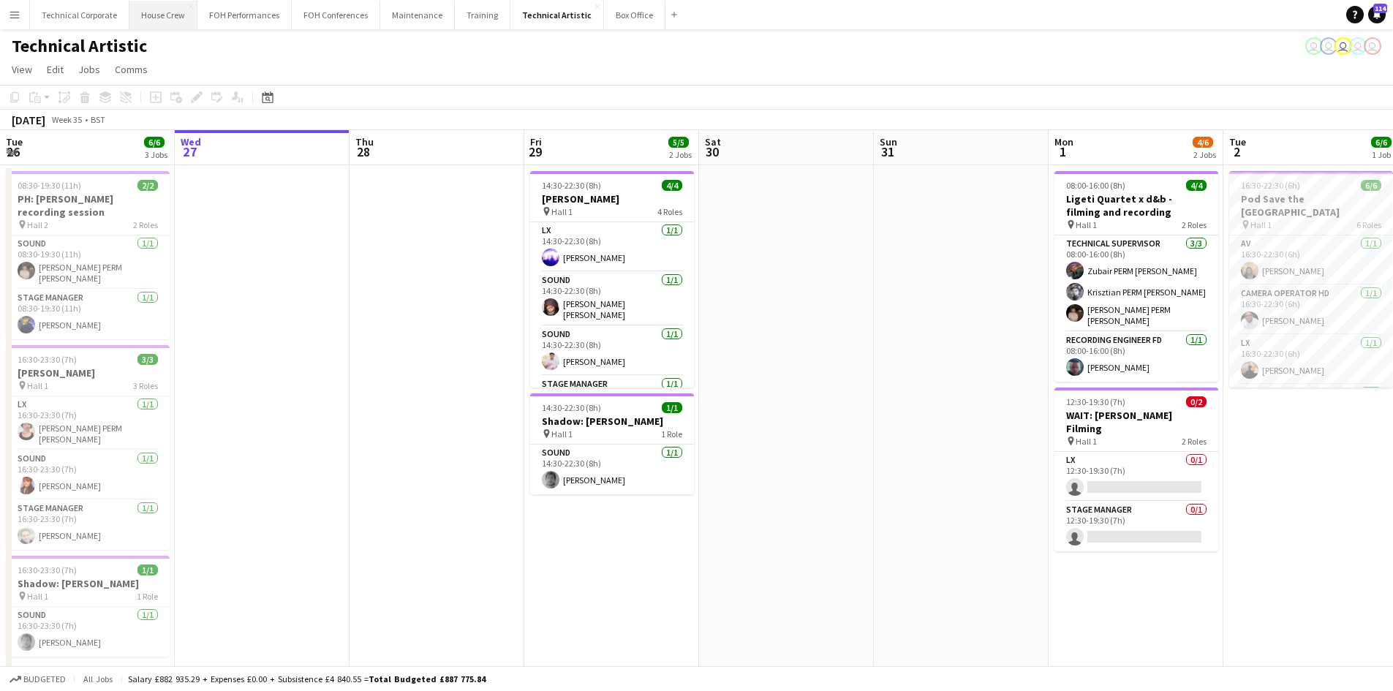
click at [171, 24] on button "House Crew Close" at bounding box center [163, 15] width 68 height 29
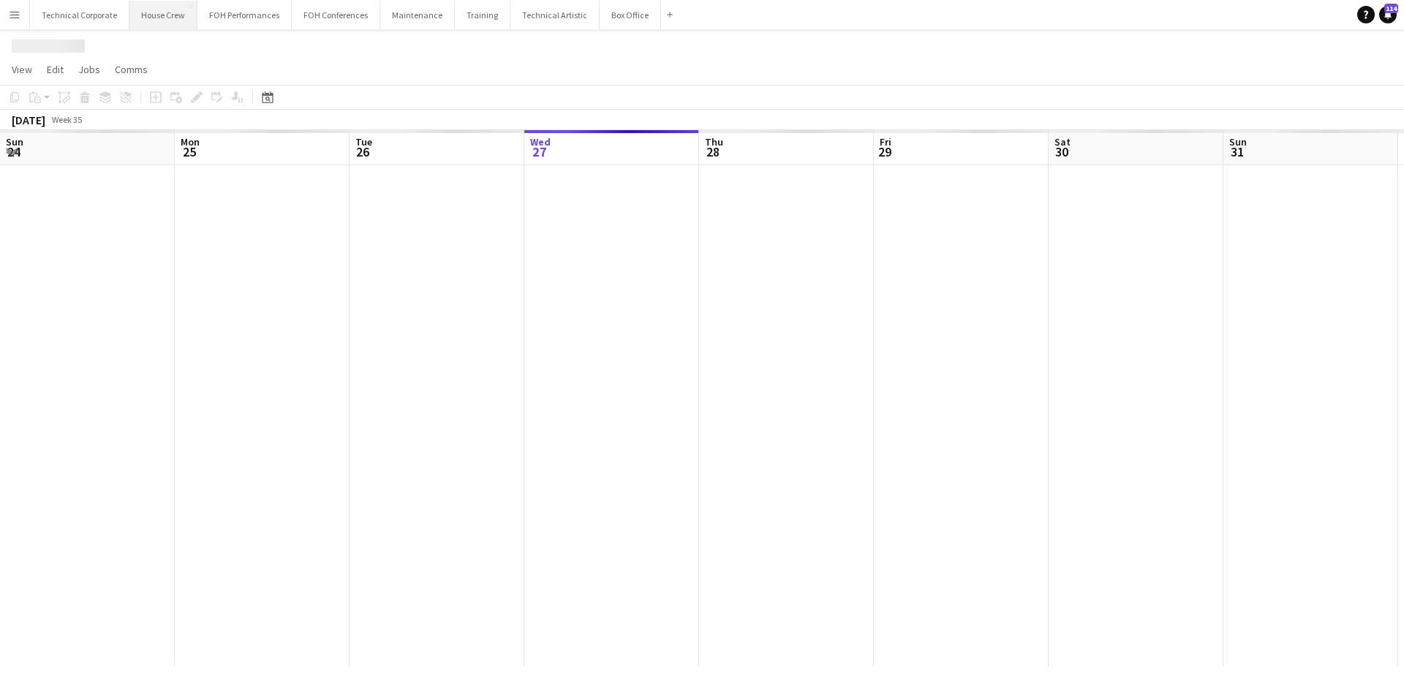
scroll to position [0, 350]
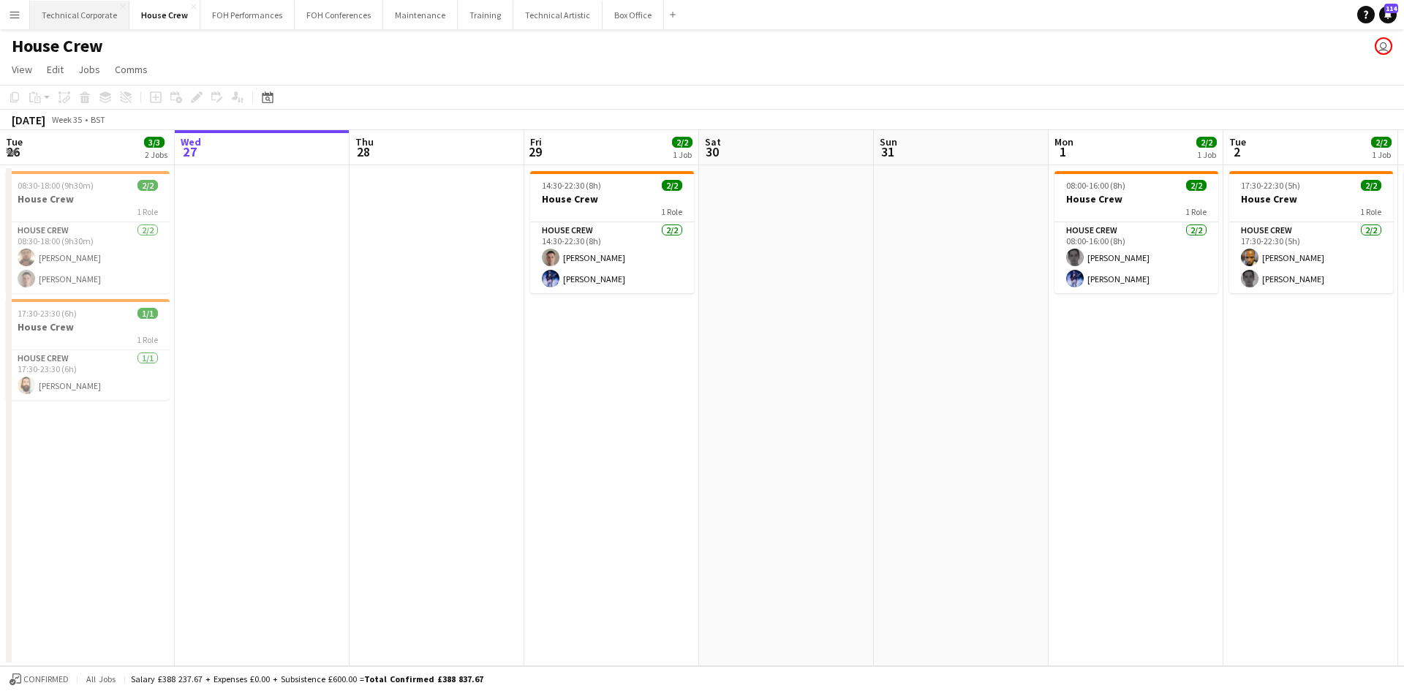
click at [58, 12] on button "Technical Corporate Close" at bounding box center [79, 15] width 99 height 29
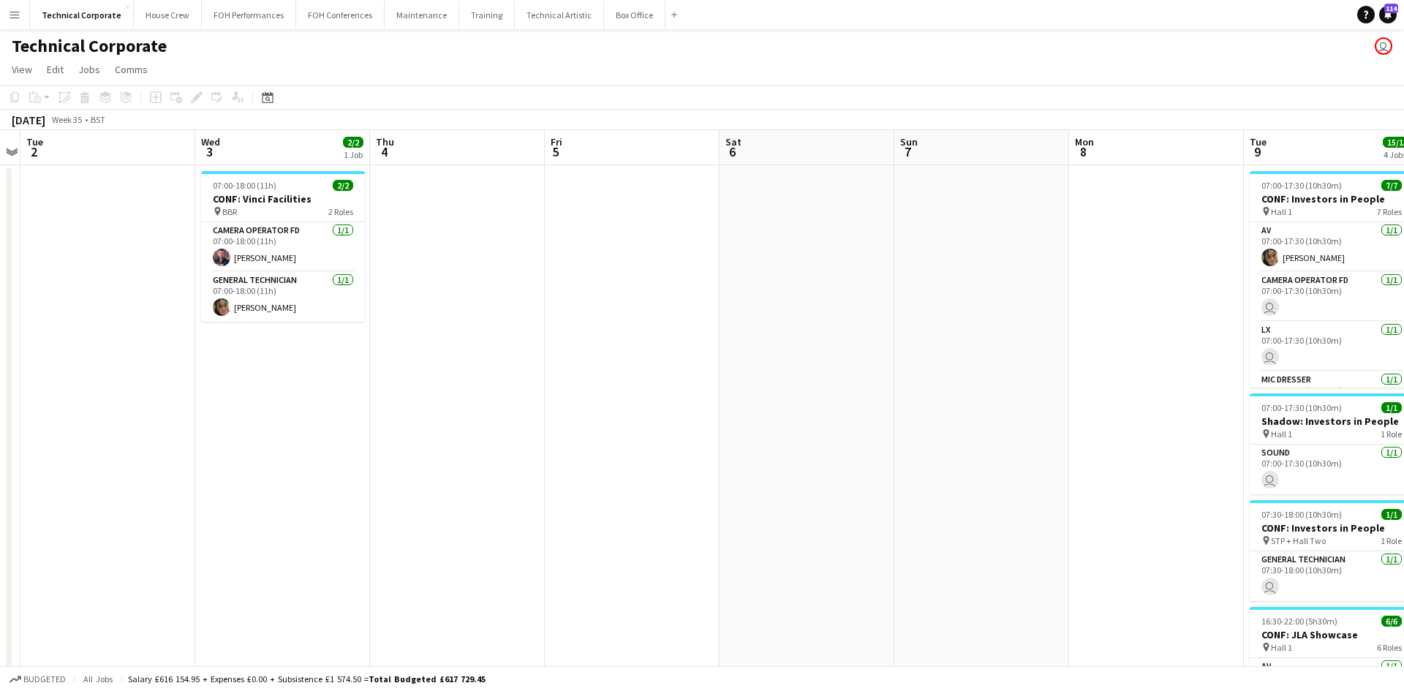
drag, startPoint x: 1091, startPoint y: 372, endPoint x: -59, endPoint y: 206, distance: 1162.4
click at [0, 206] on html "Menu Boards Boards Boards All jobs Status Workforce Workforce My Workforce Recr…" at bounding box center [702, 453] width 1404 height 906
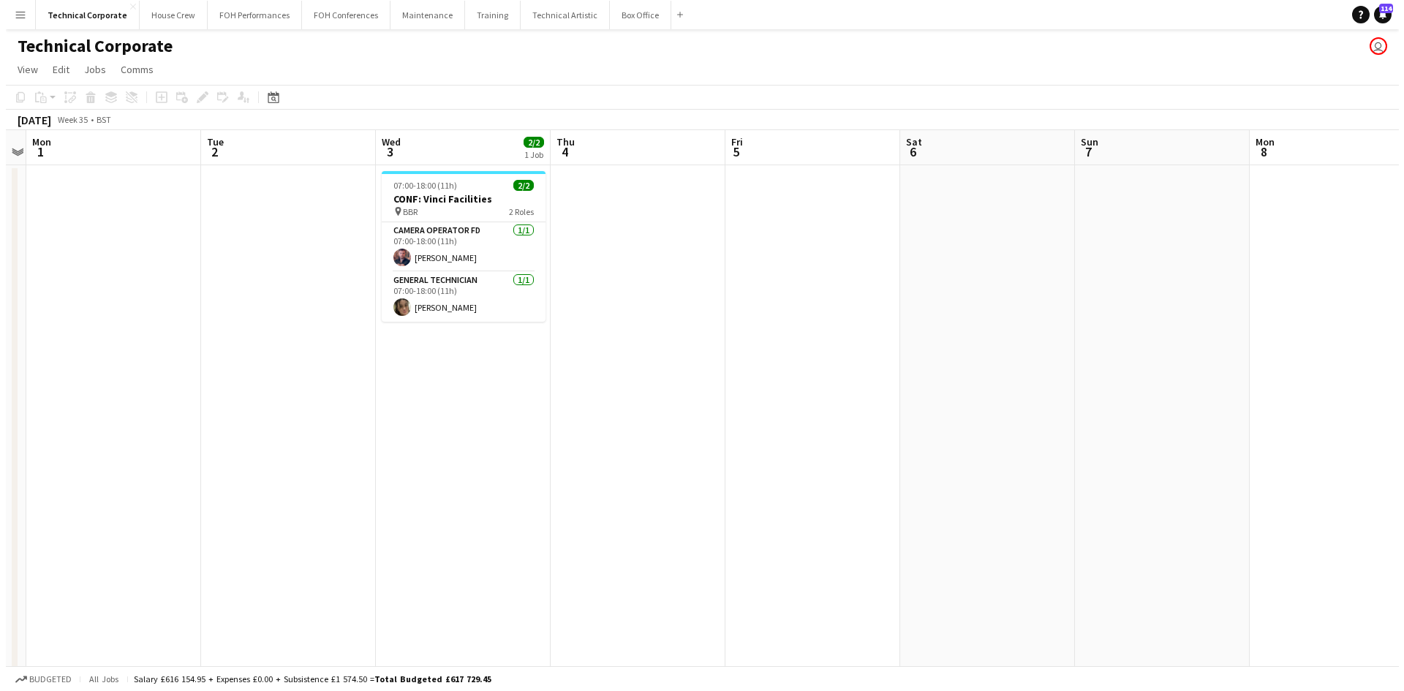
scroll to position [0, 439]
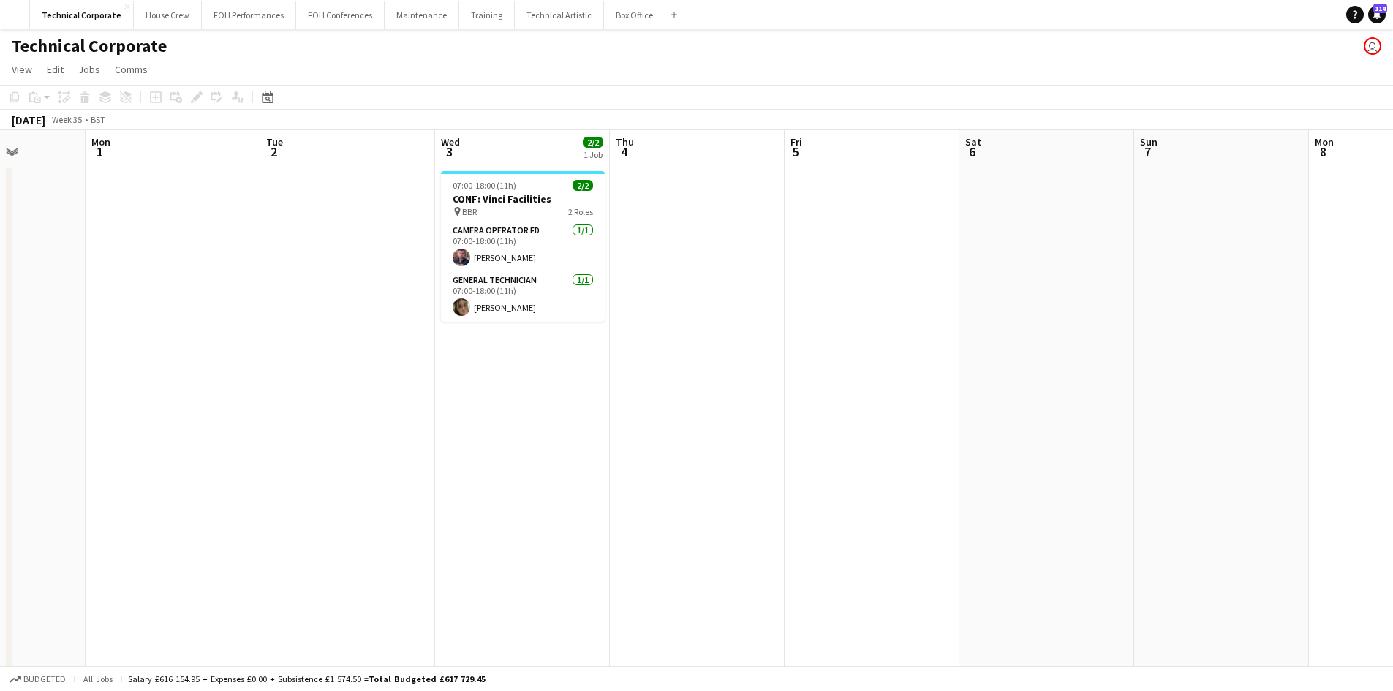
drag, startPoint x: 497, startPoint y: 306, endPoint x: 1404, endPoint y: 353, distance: 907.4
click at [1393, 353] on html "Menu Boards Boards Boards All jobs Status Workforce Workforce My Workforce Recr…" at bounding box center [696, 453] width 1393 height 906
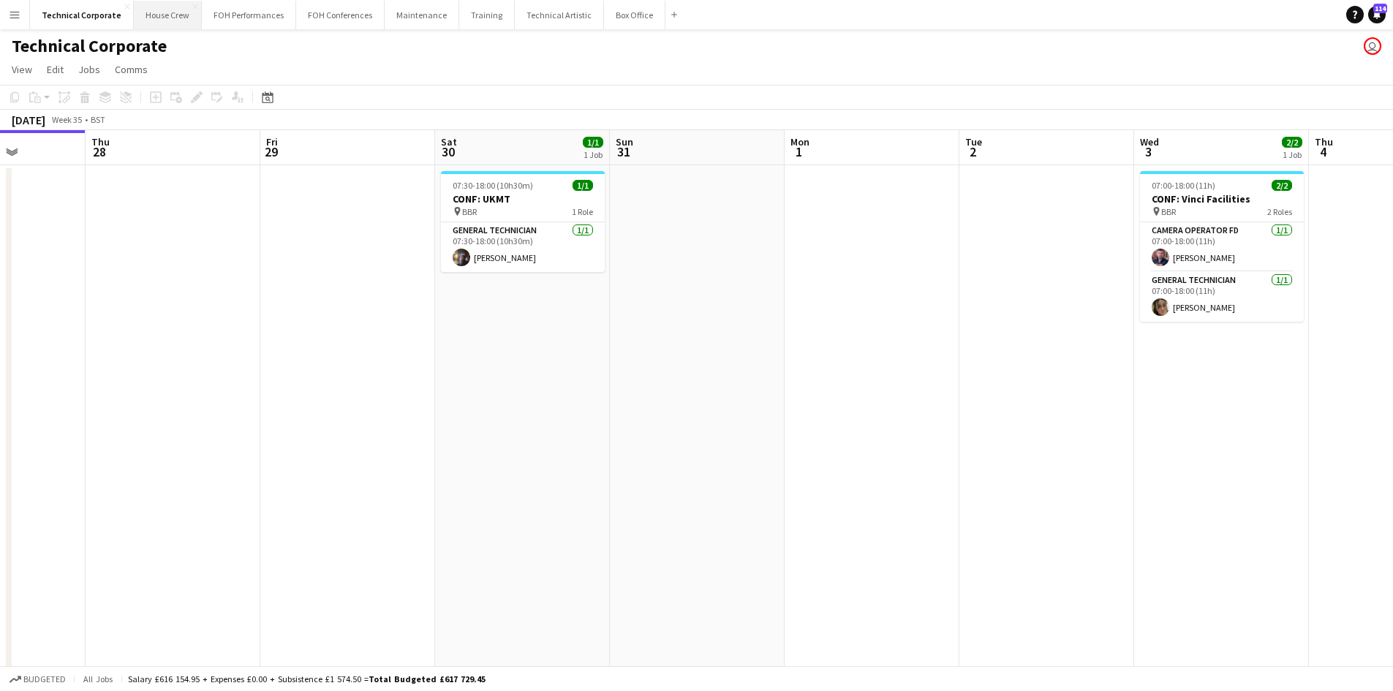
click at [160, 12] on button "House Crew Close" at bounding box center [168, 15] width 68 height 29
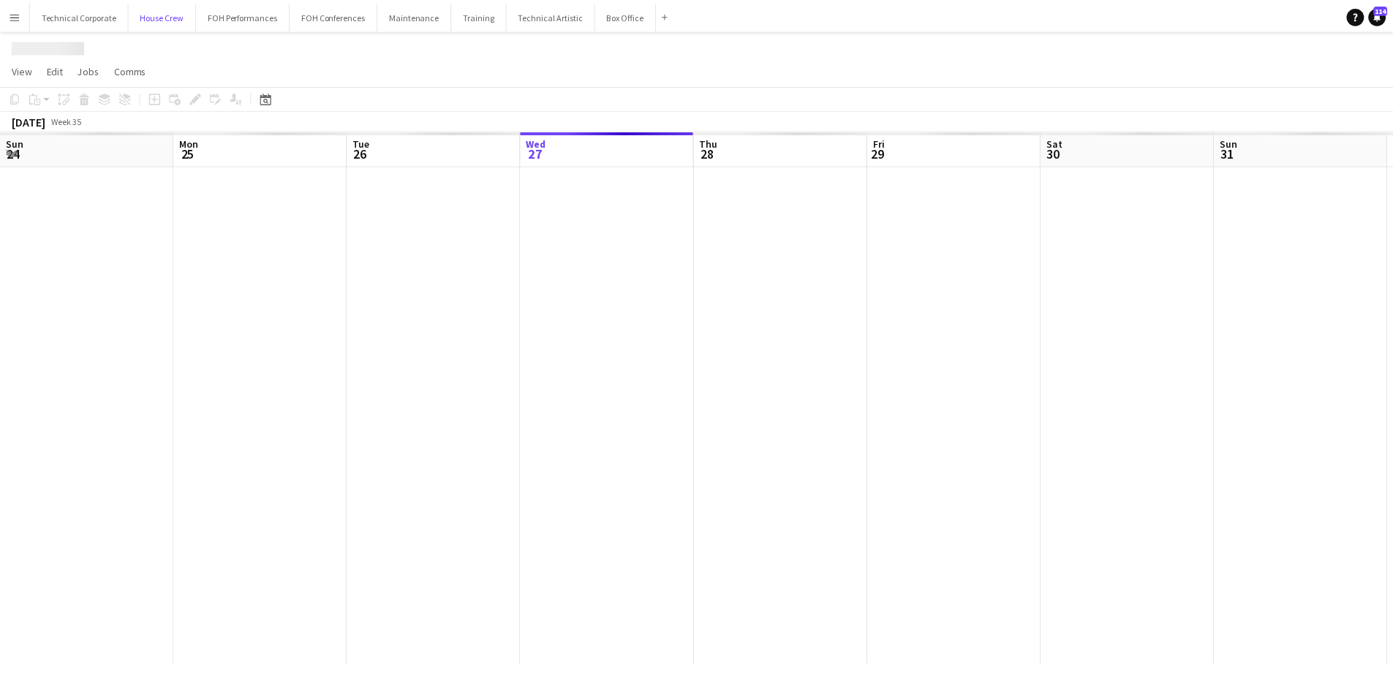
scroll to position [0, 350]
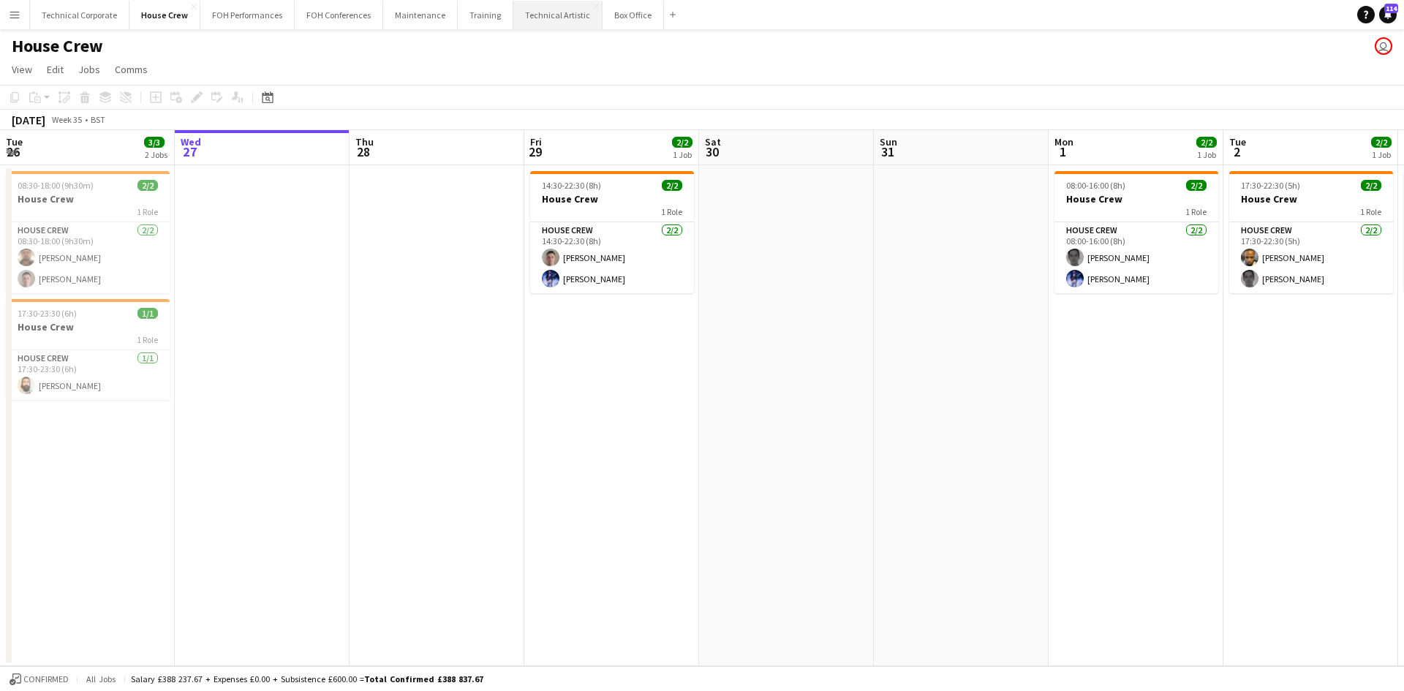
click at [531, 15] on button "Technical Artistic Close" at bounding box center [557, 15] width 89 height 29
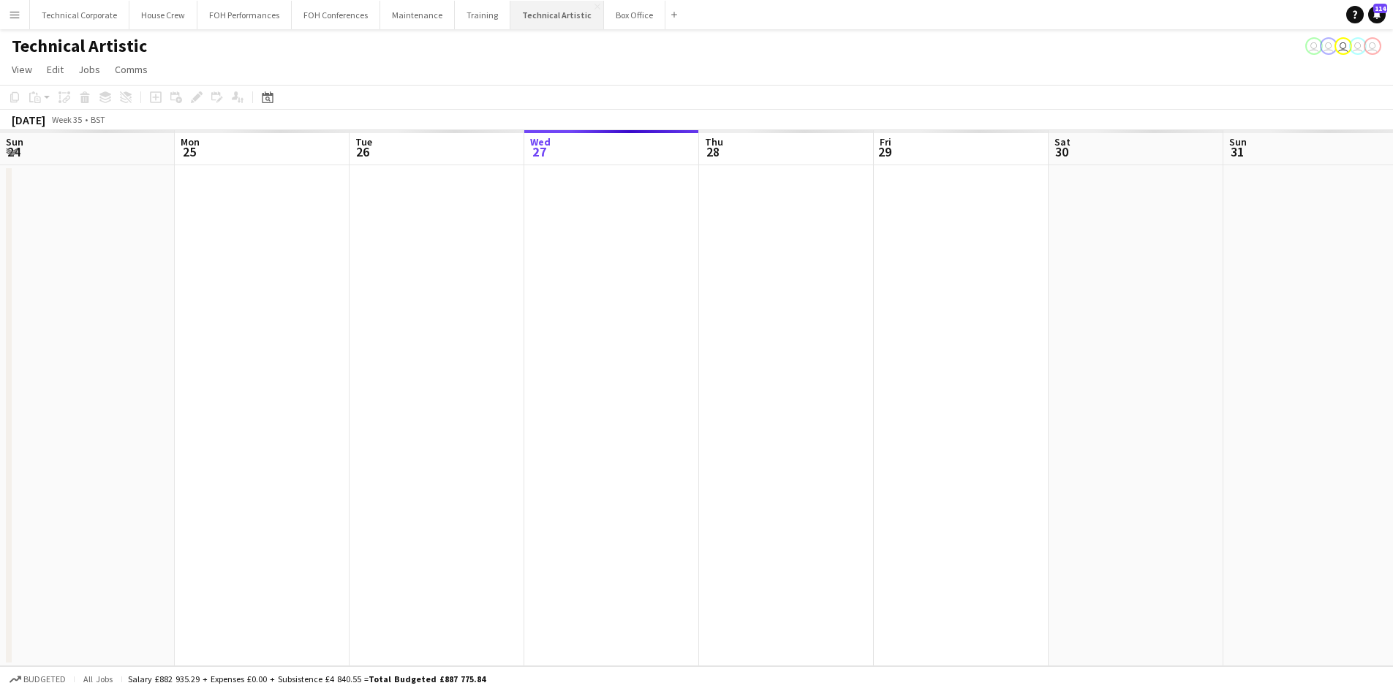
scroll to position [0, 350]
